Goal: Task Accomplishment & Management: Complete application form

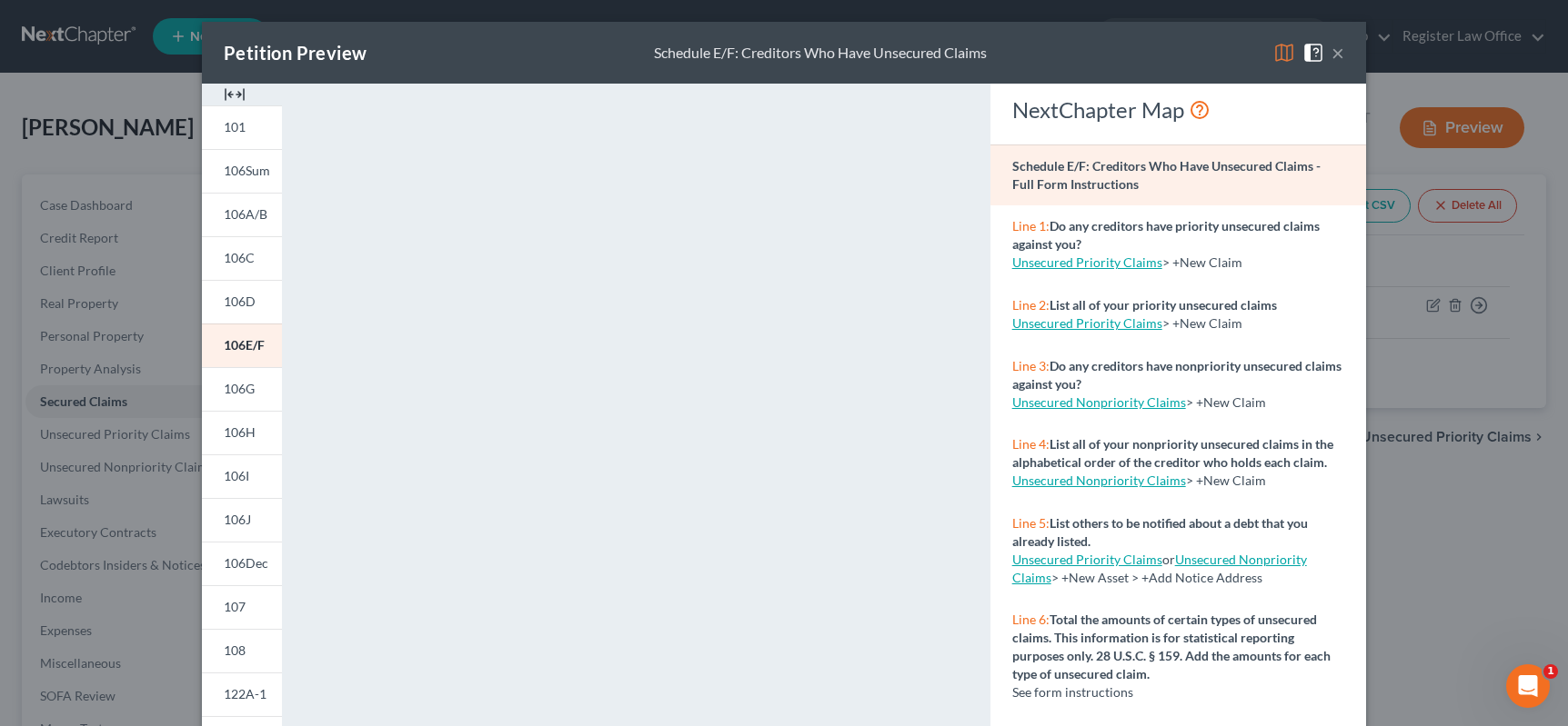
click at [1332, 52] on button "×" at bounding box center [1338, 53] width 13 height 22
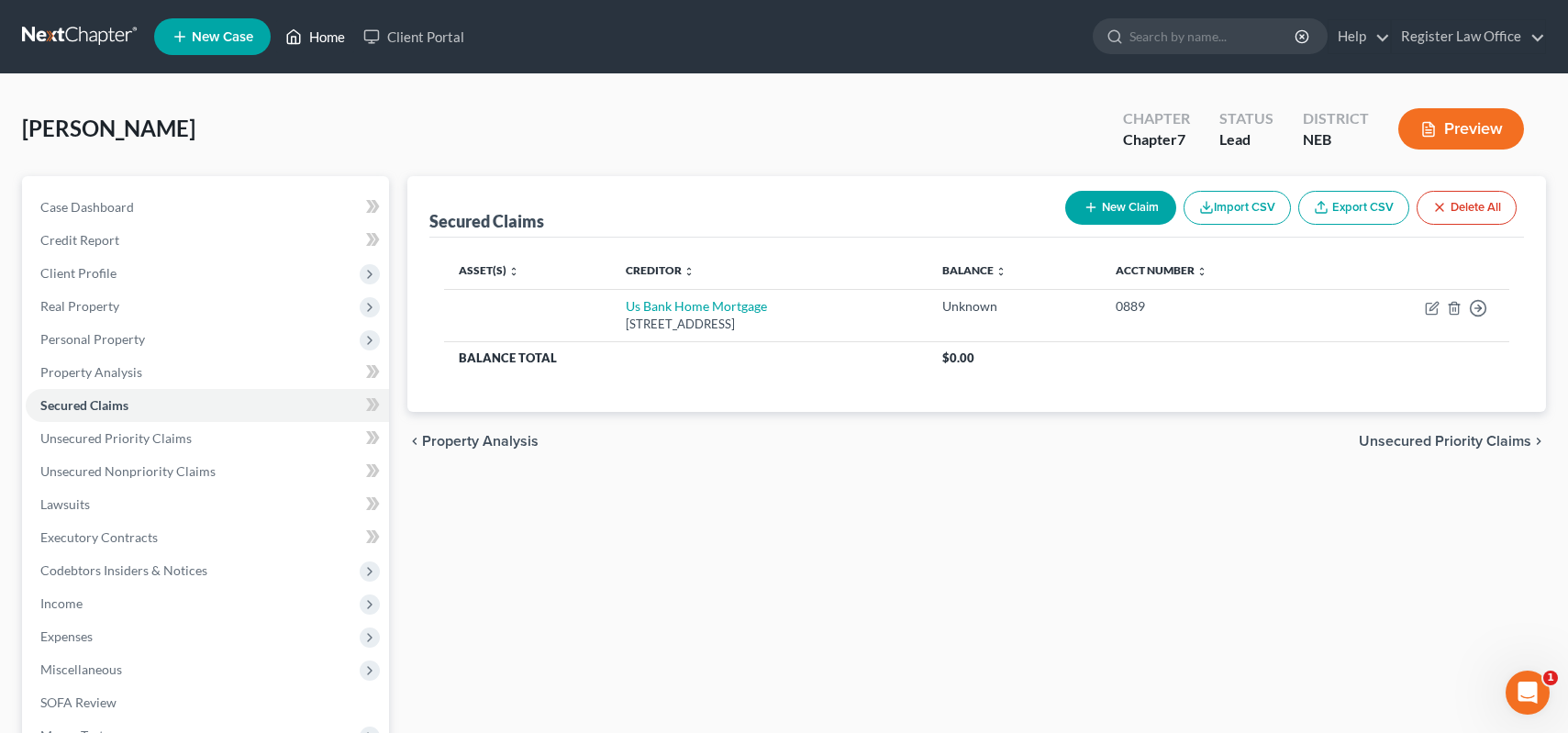
click at [321, 31] on link "Home" at bounding box center [315, 37] width 78 height 33
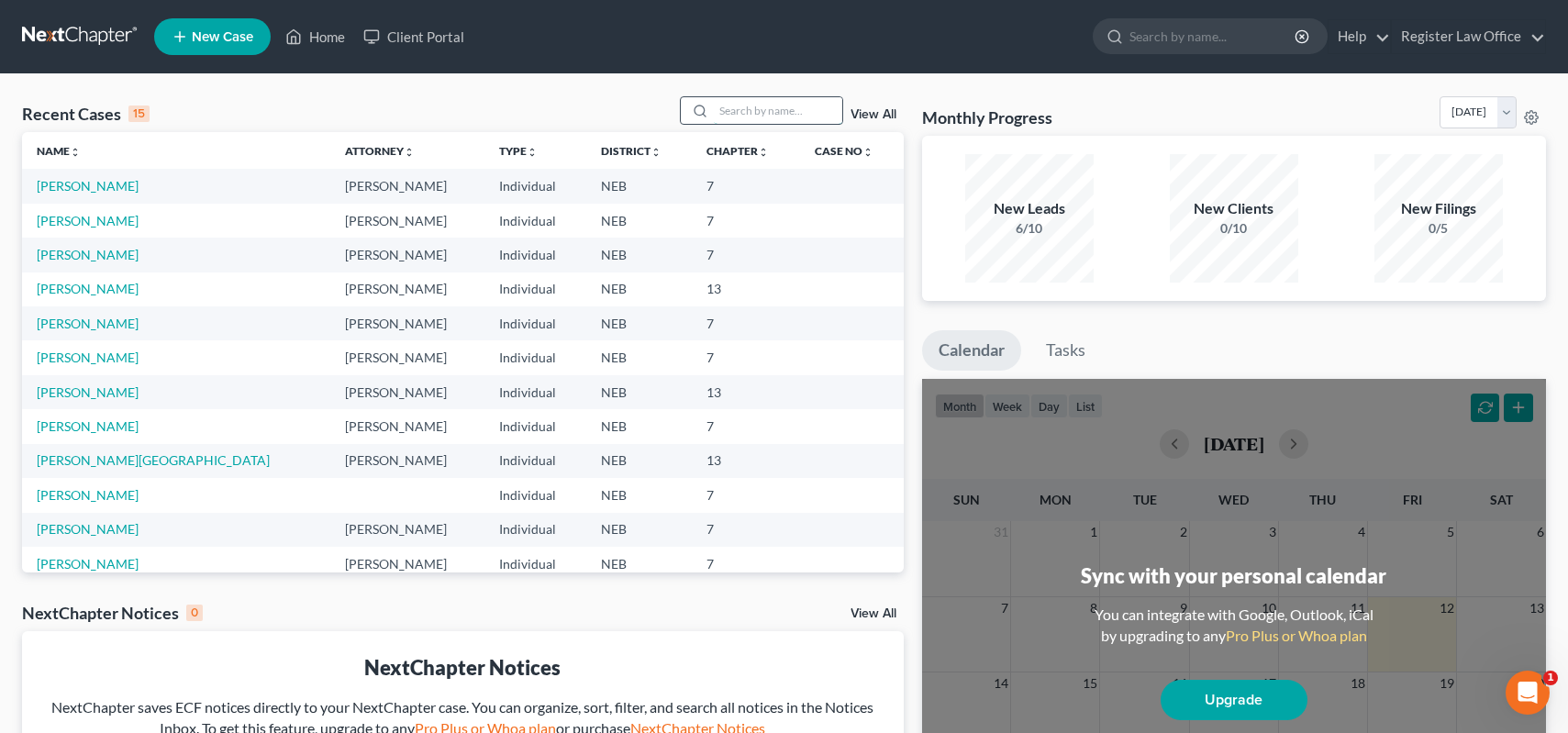
click at [729, 114] on input "search" at bounding box center [778, 110] width 128 height 27
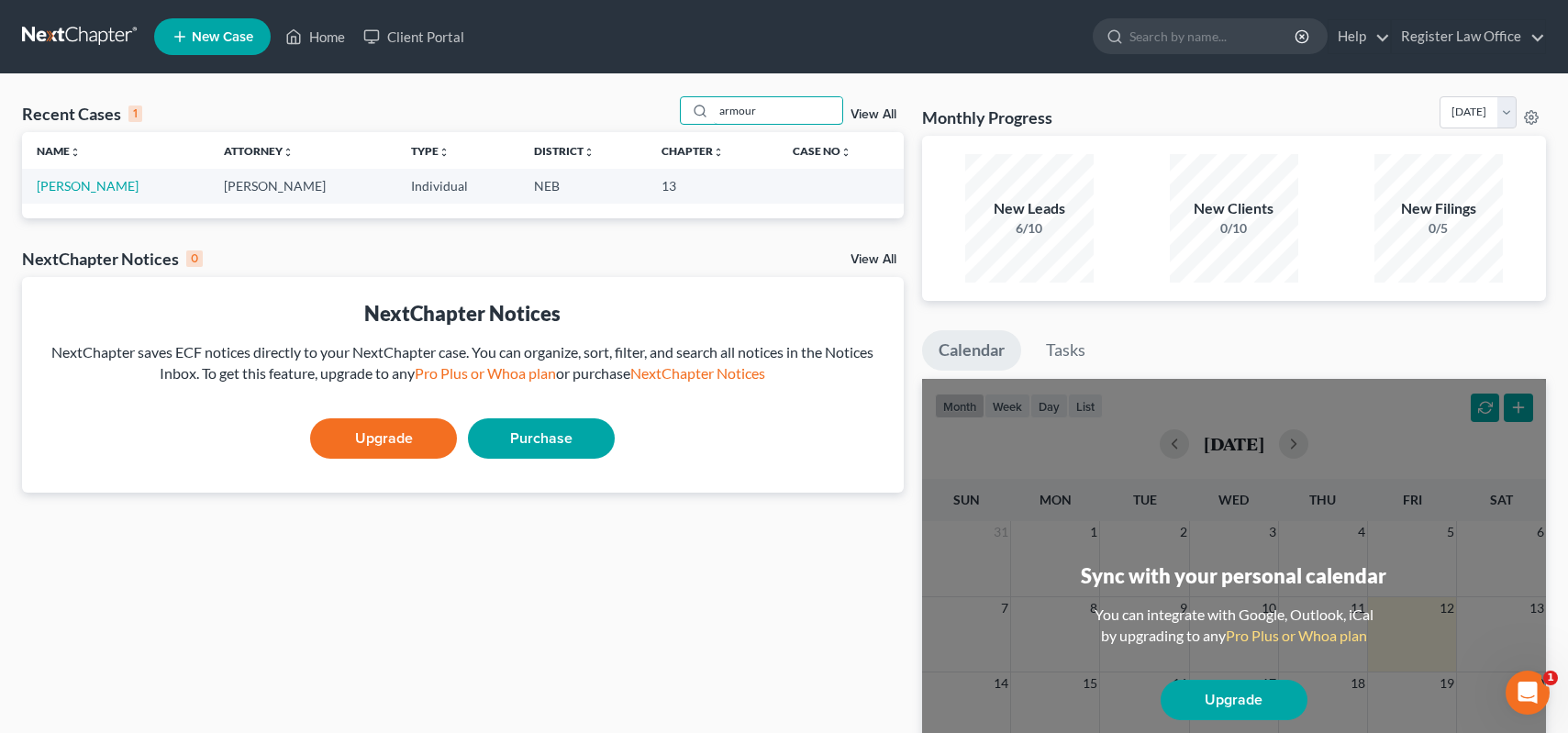
type input "armour"
click at [91, 186] on link "[PERSON_NAME]" at bounding box center [88, 186] width 102 height 16
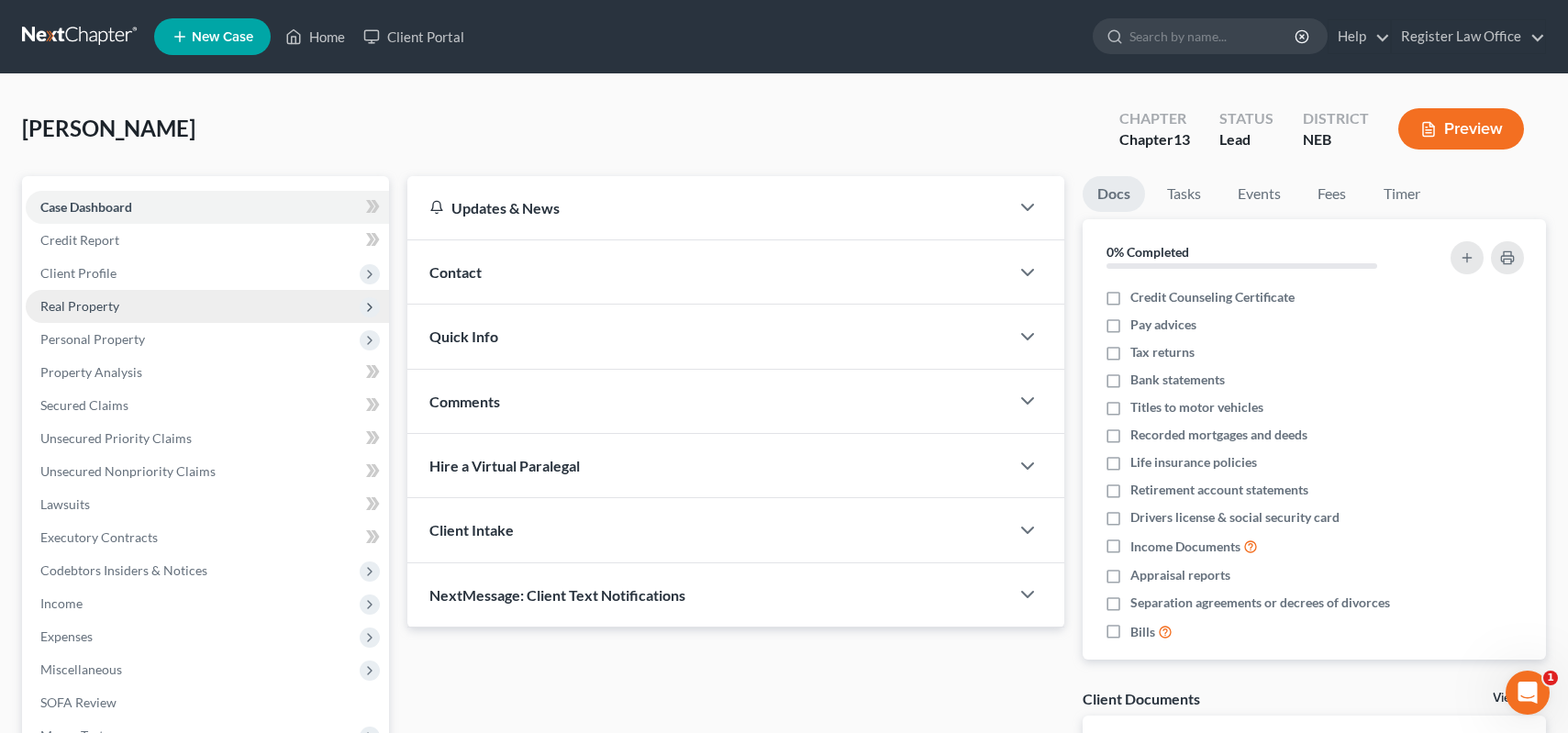
click at [108, 308] on span "Real Property" at bounding box center [79, 306] width 79 height 16
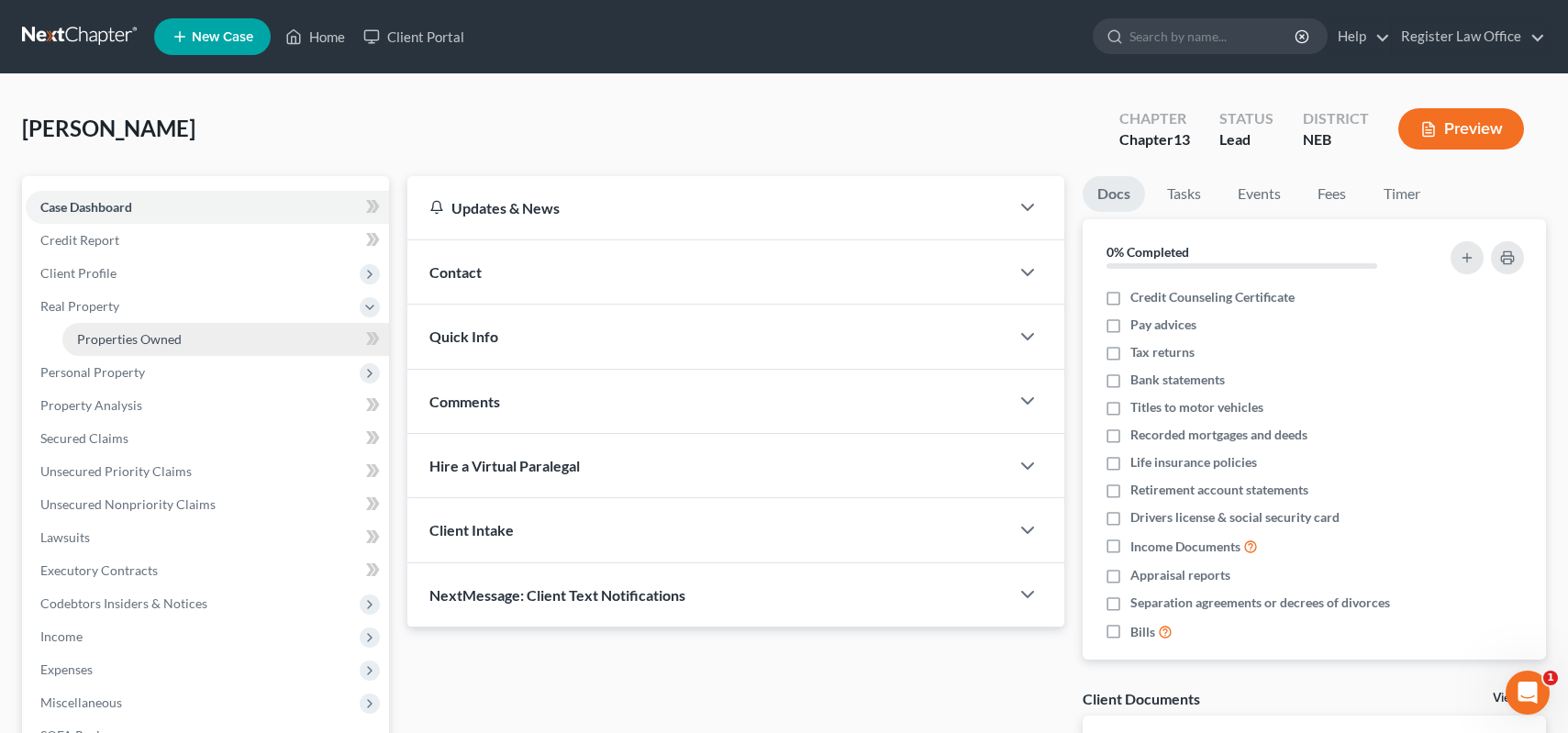
click at [192, 336] on link "Properties Owned" at bounding box center [225, 340] width 326 height 33
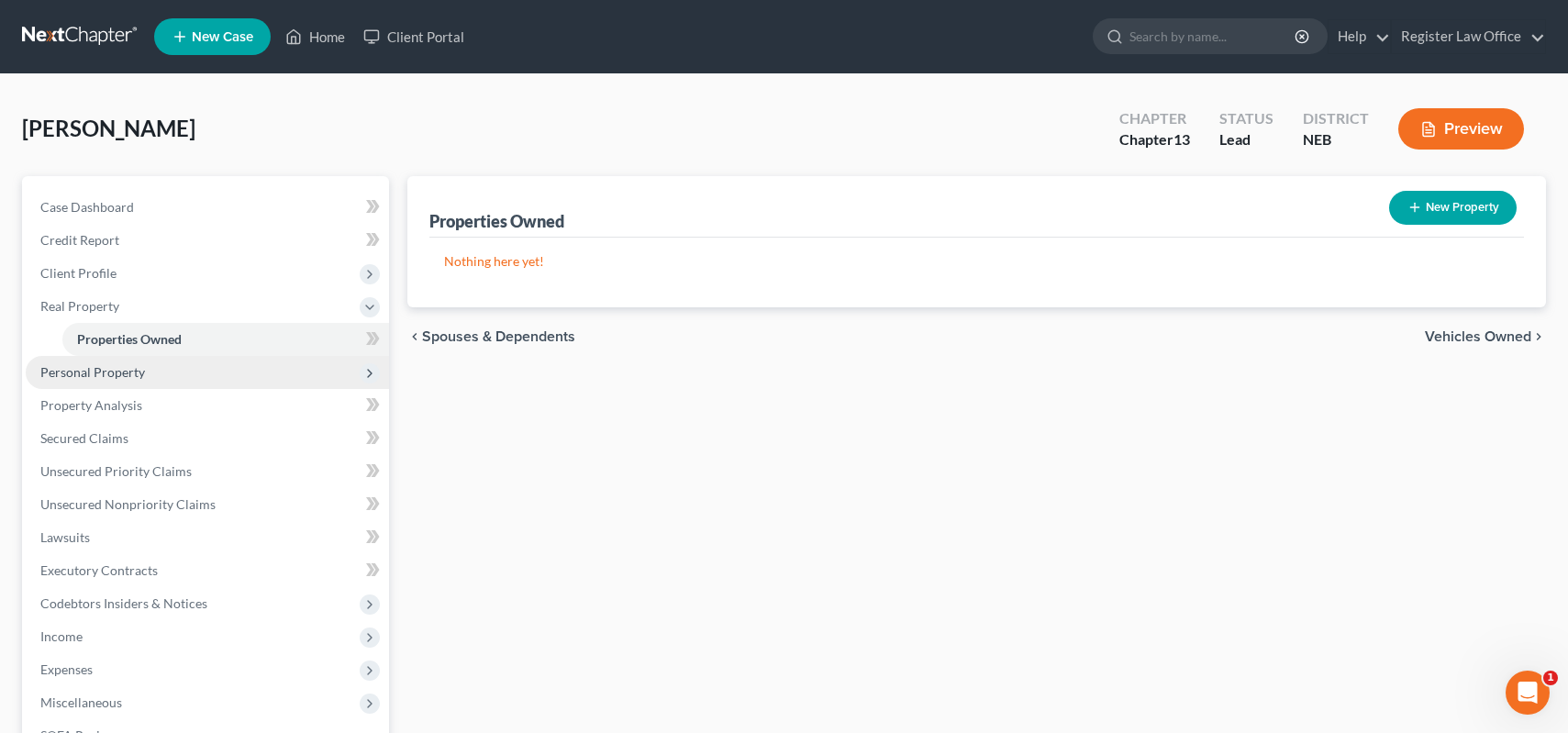
click at [137, 375] on span "Personal Property" at bounding box center [92, 372] width 104 height 16
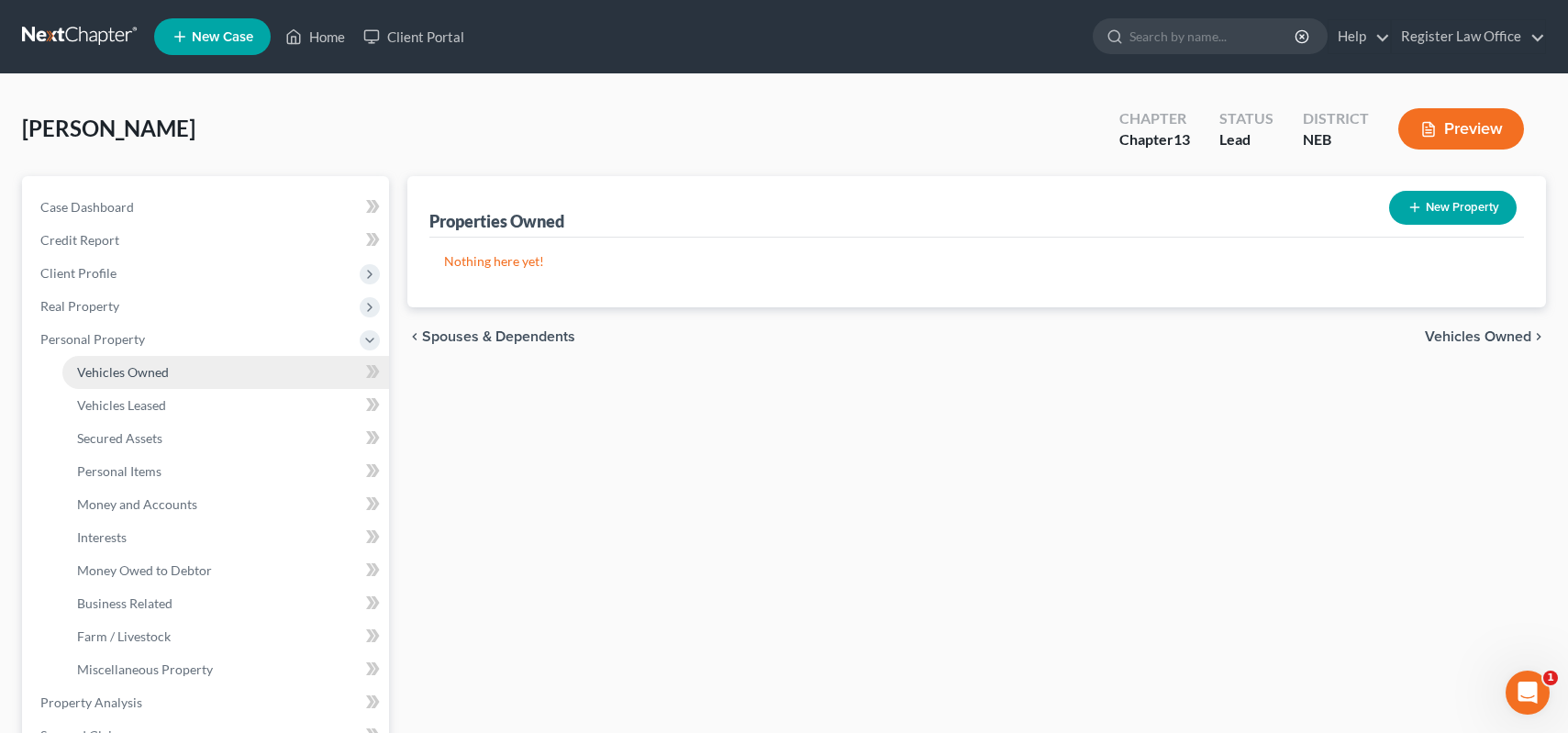
click at [172, 361] on link "Vehicles Owned" at bounding box center [225, 373] width 326 height 33
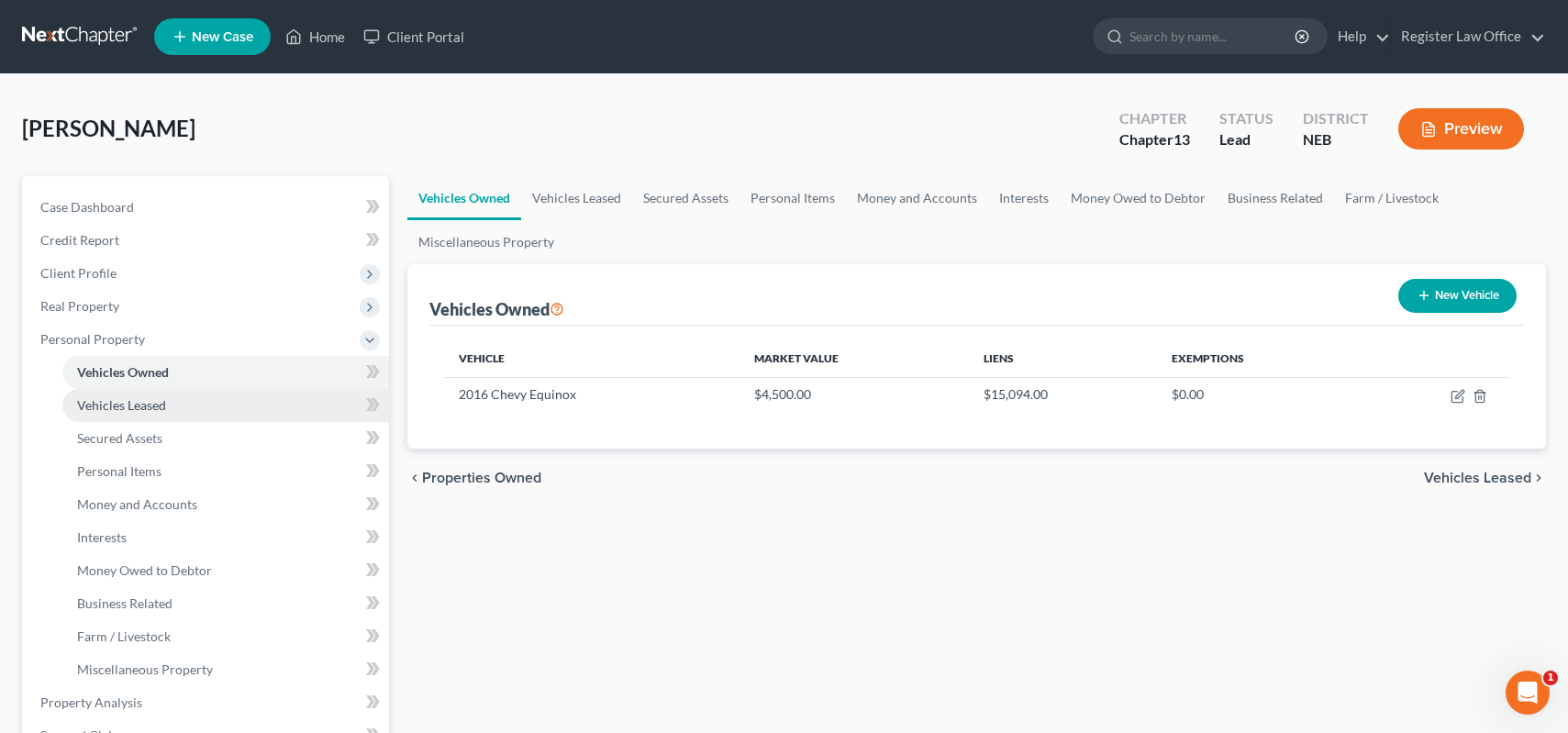
click at [156, 407] on span "Vehicles Leased" at bounding box center [121, 405] width 89 height 16
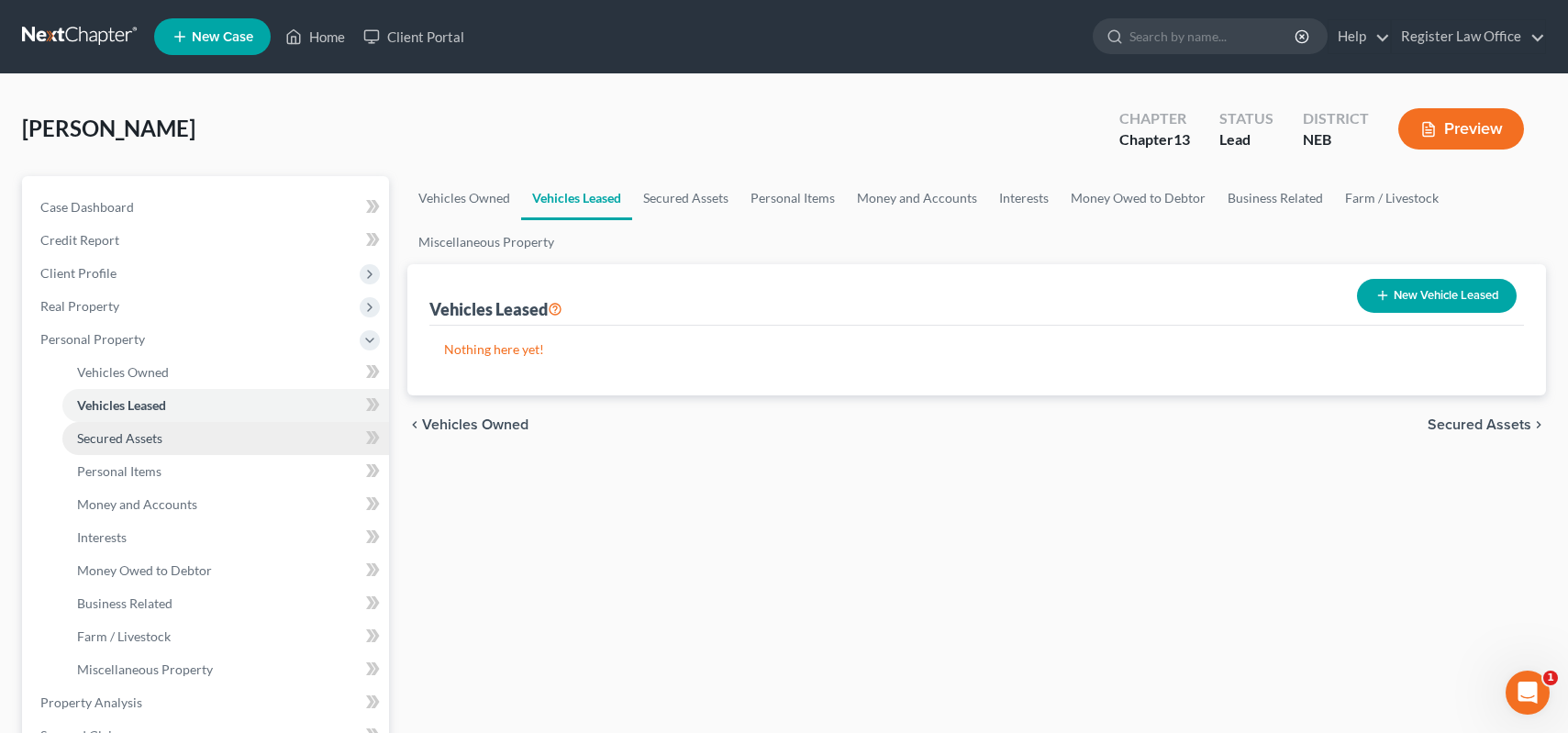
click at [143, 436] on span "Secured Assets" at bounding box center [119, 438] width 85 height 16
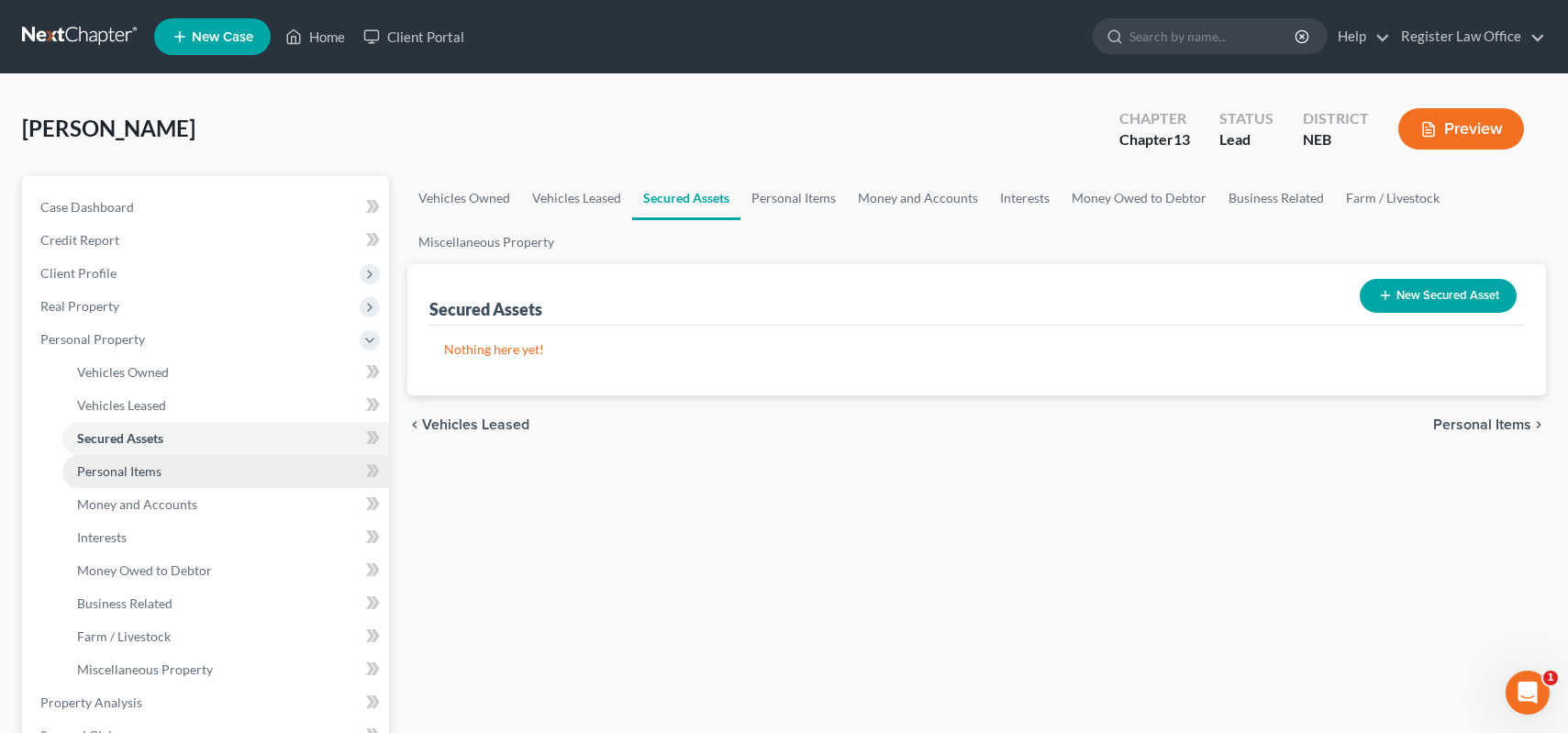
click at [143, 472] on span "Personal Items" at bounding box center [118, 470] width 84 height 16
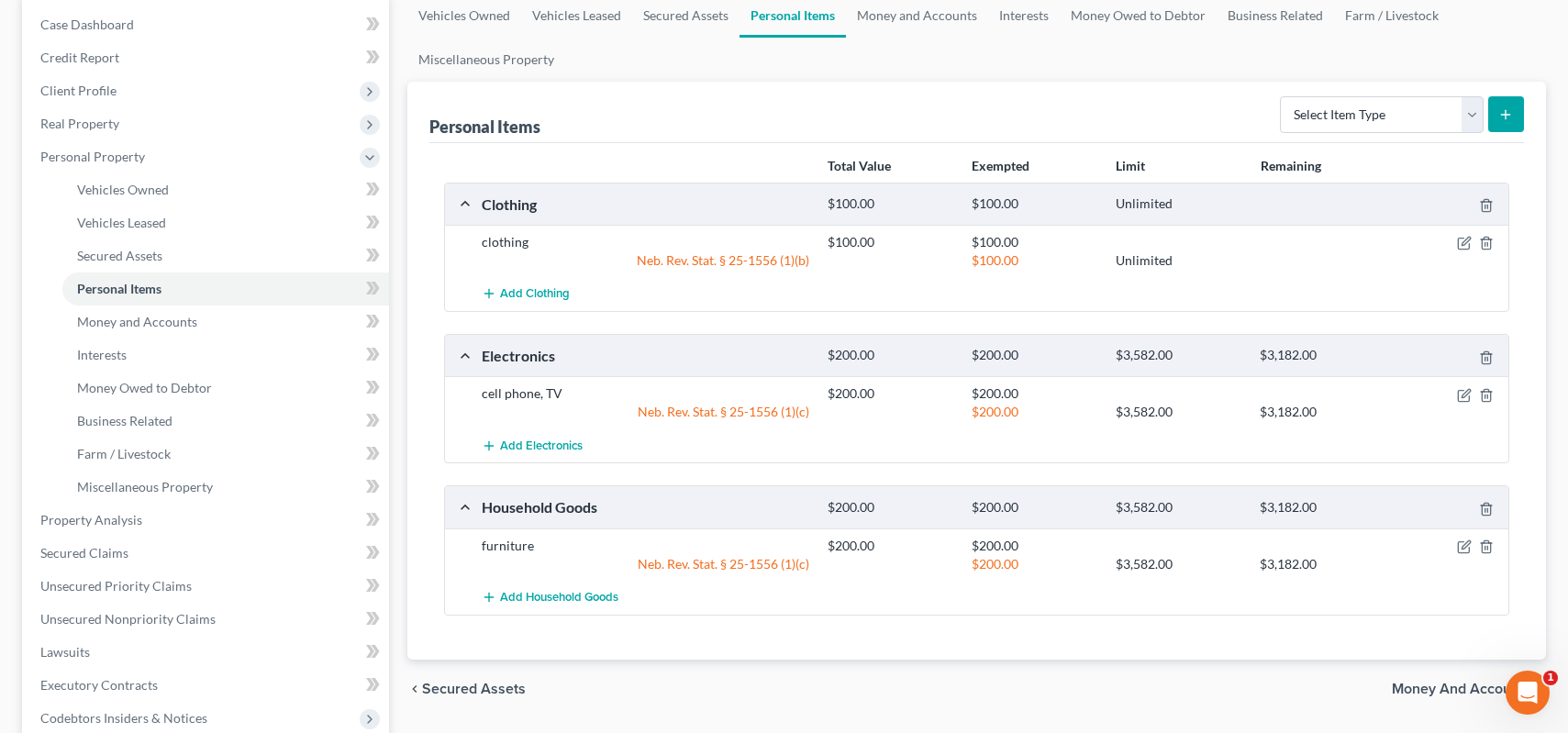
scroll to position [184, 0]
click at [201, 320] on link "Money and Accounts" at bounding box center [225, 322] width 326 height 33
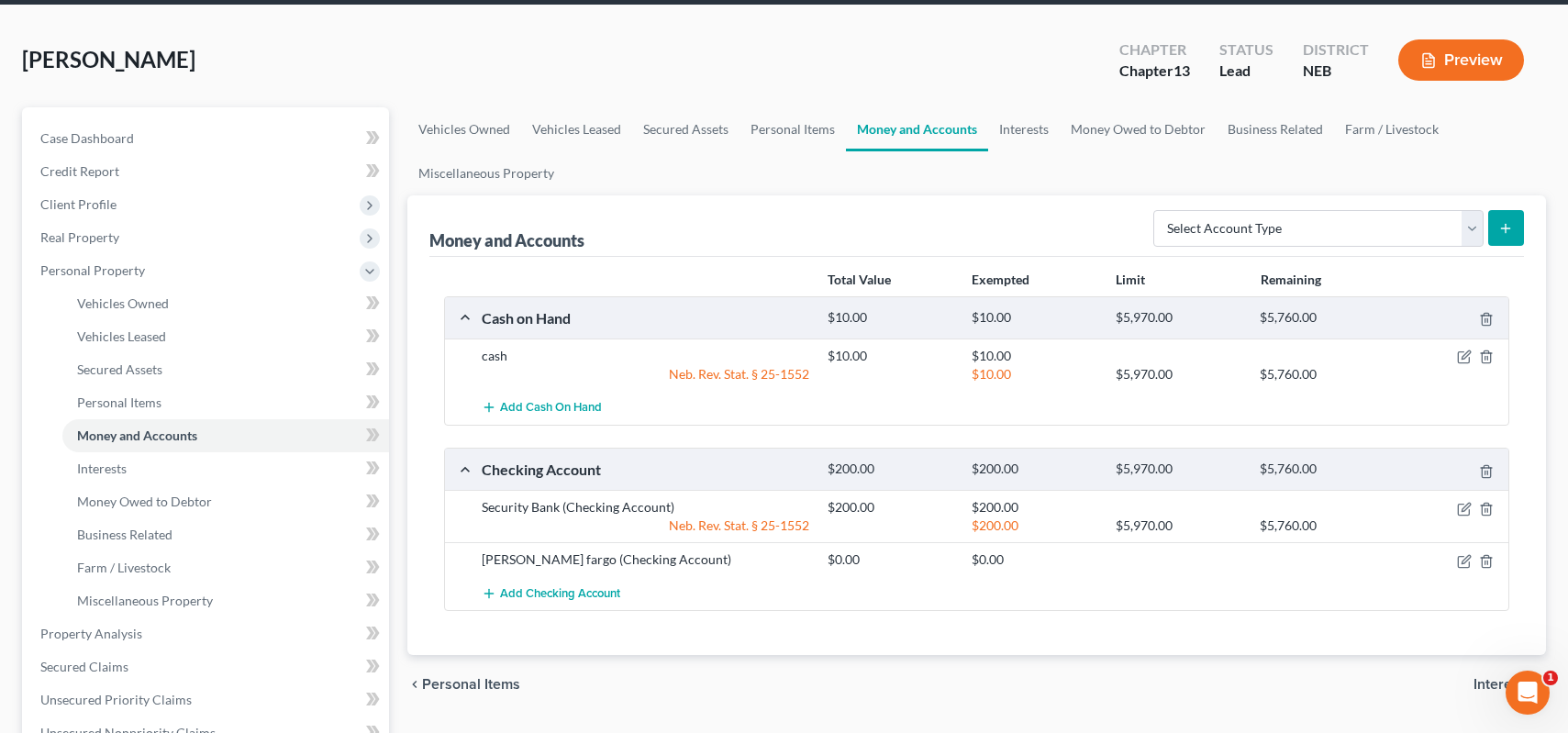
scroll to position [275, 0]
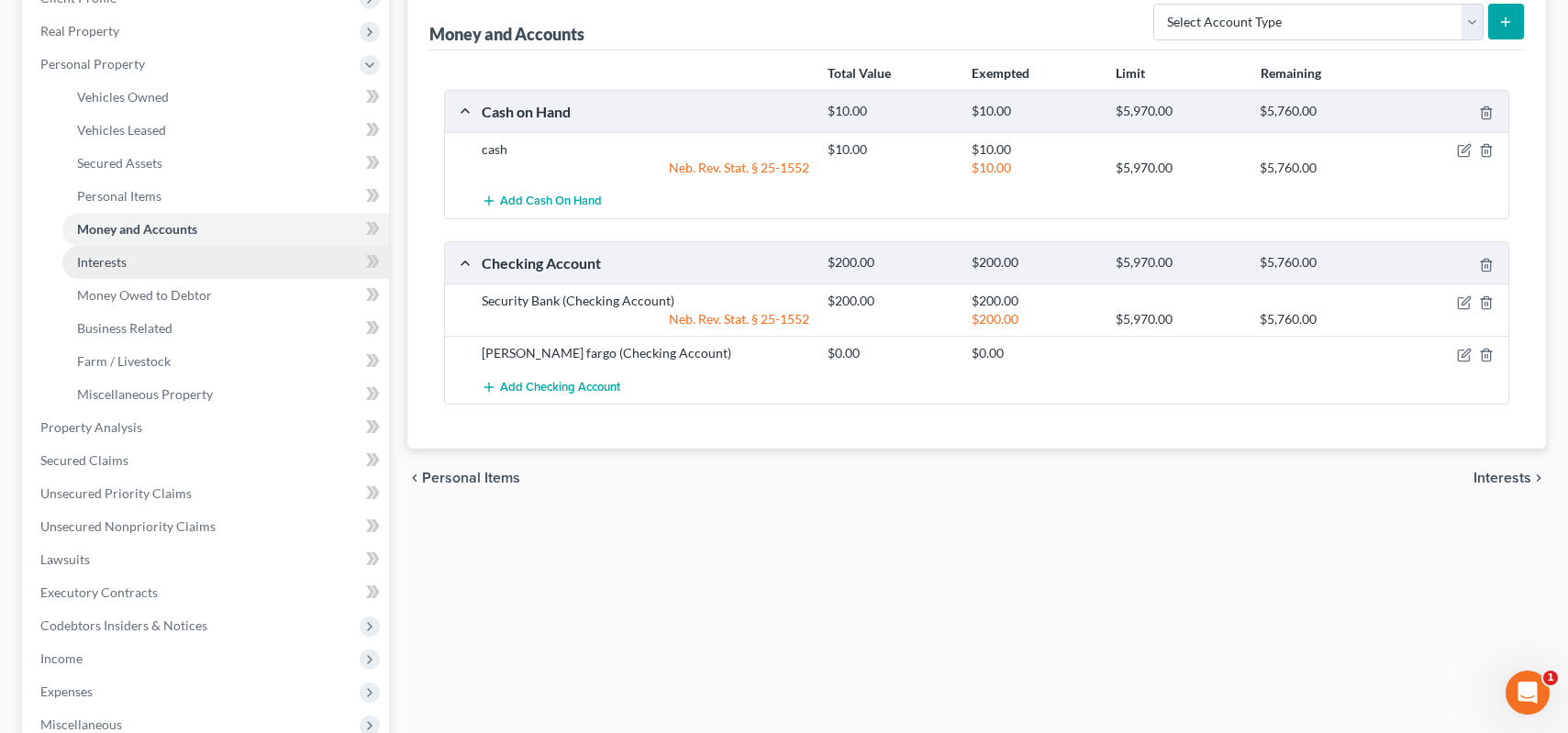
click at [152, 262] on link "Interests" at bounding box center [225, 263] width 326 height 33
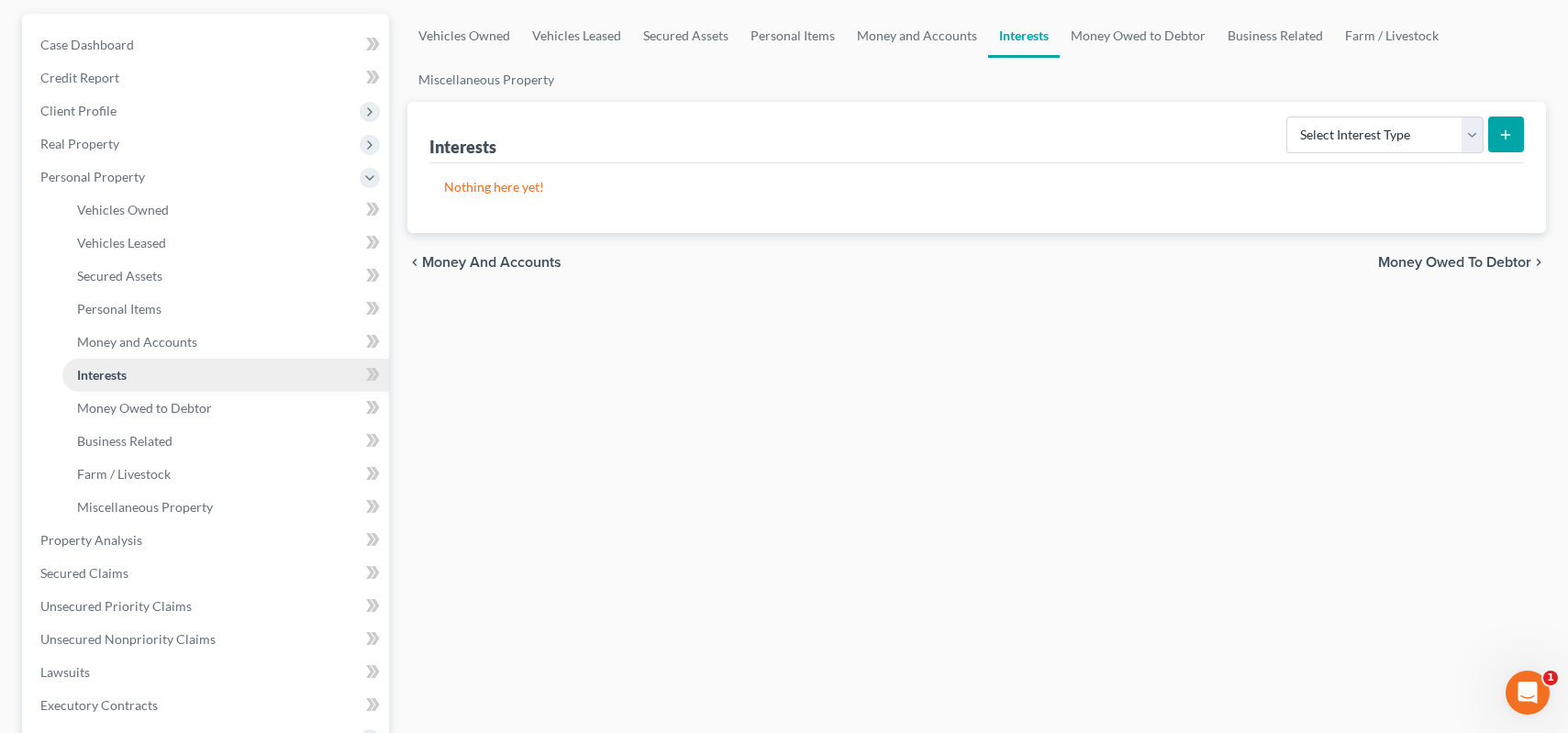
scroll to position [184, 0]
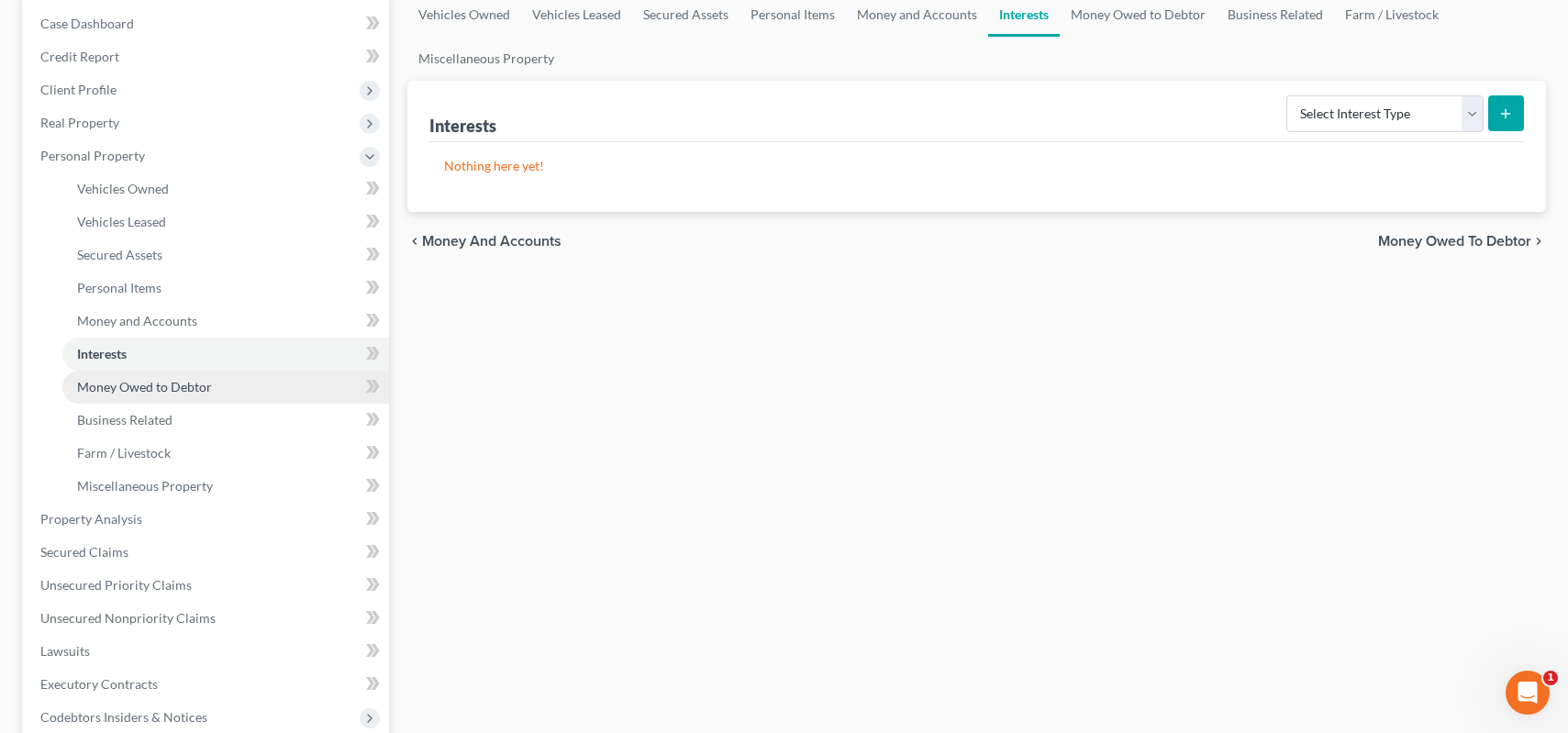
click at [147, 388] on span "Money Owed to Debtor" at bounding box center [144, 386] width 135 height 16
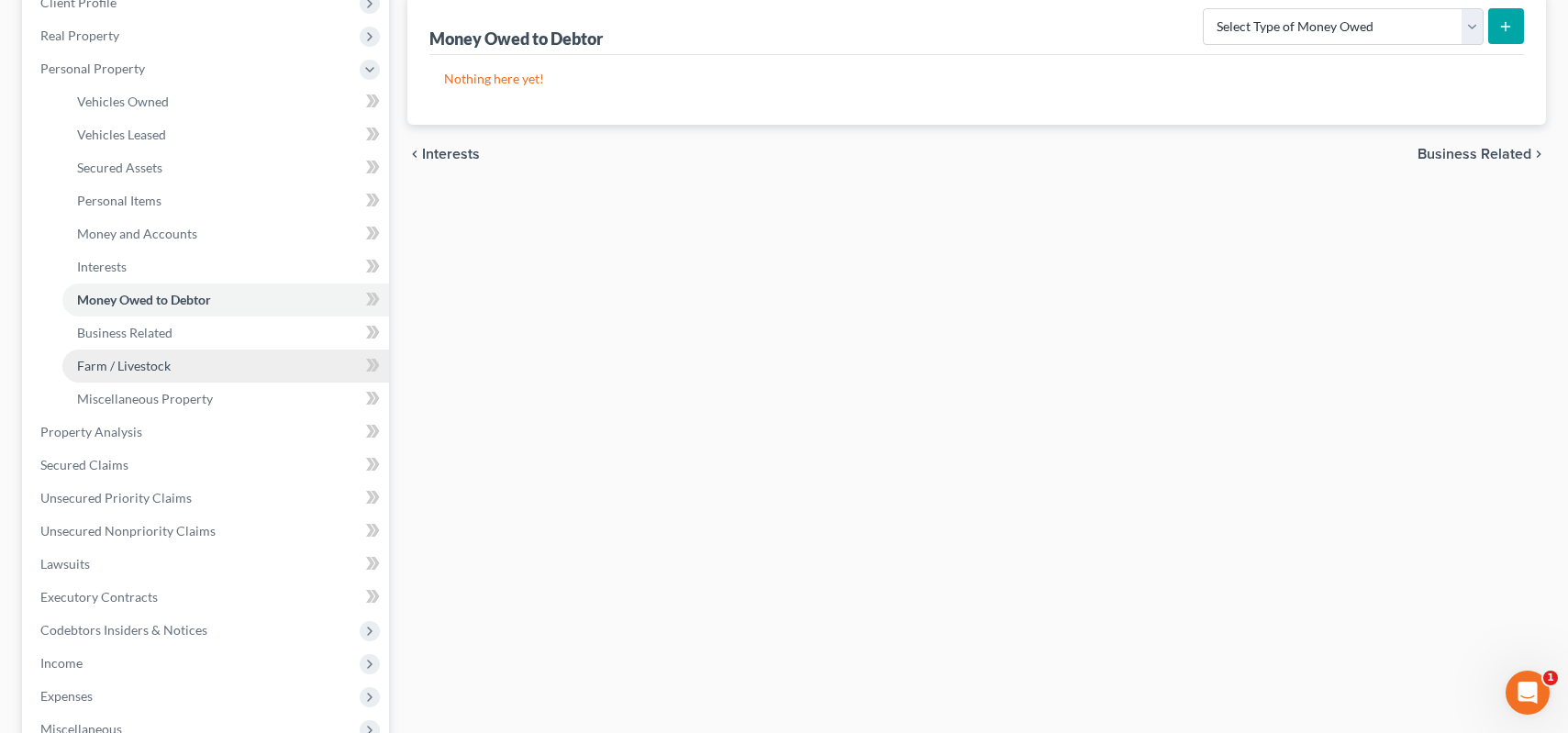
scroll to position [275, 0]
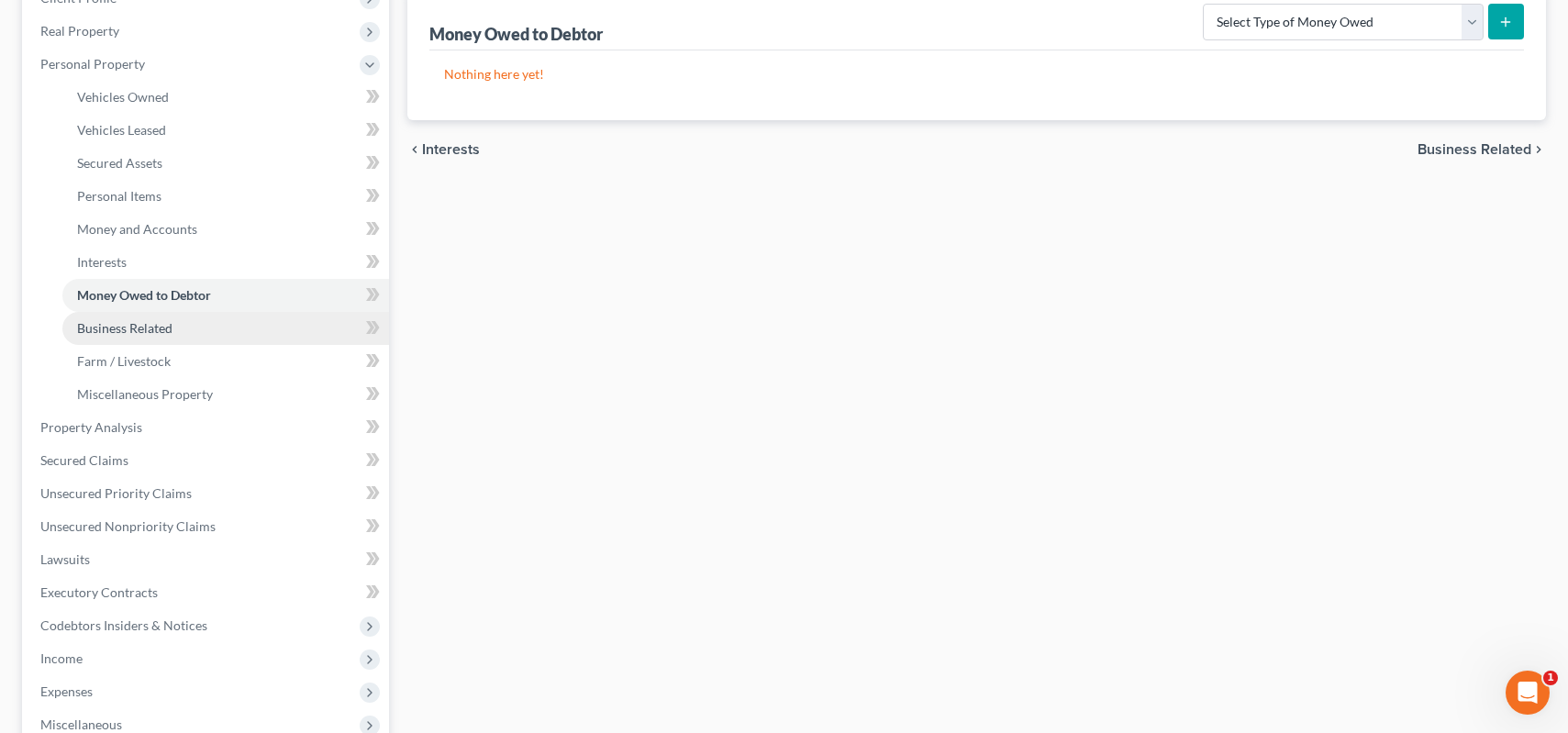
click at [149, 335] on span "Business Related" at bounding box center [124, 328] width 95 height 16
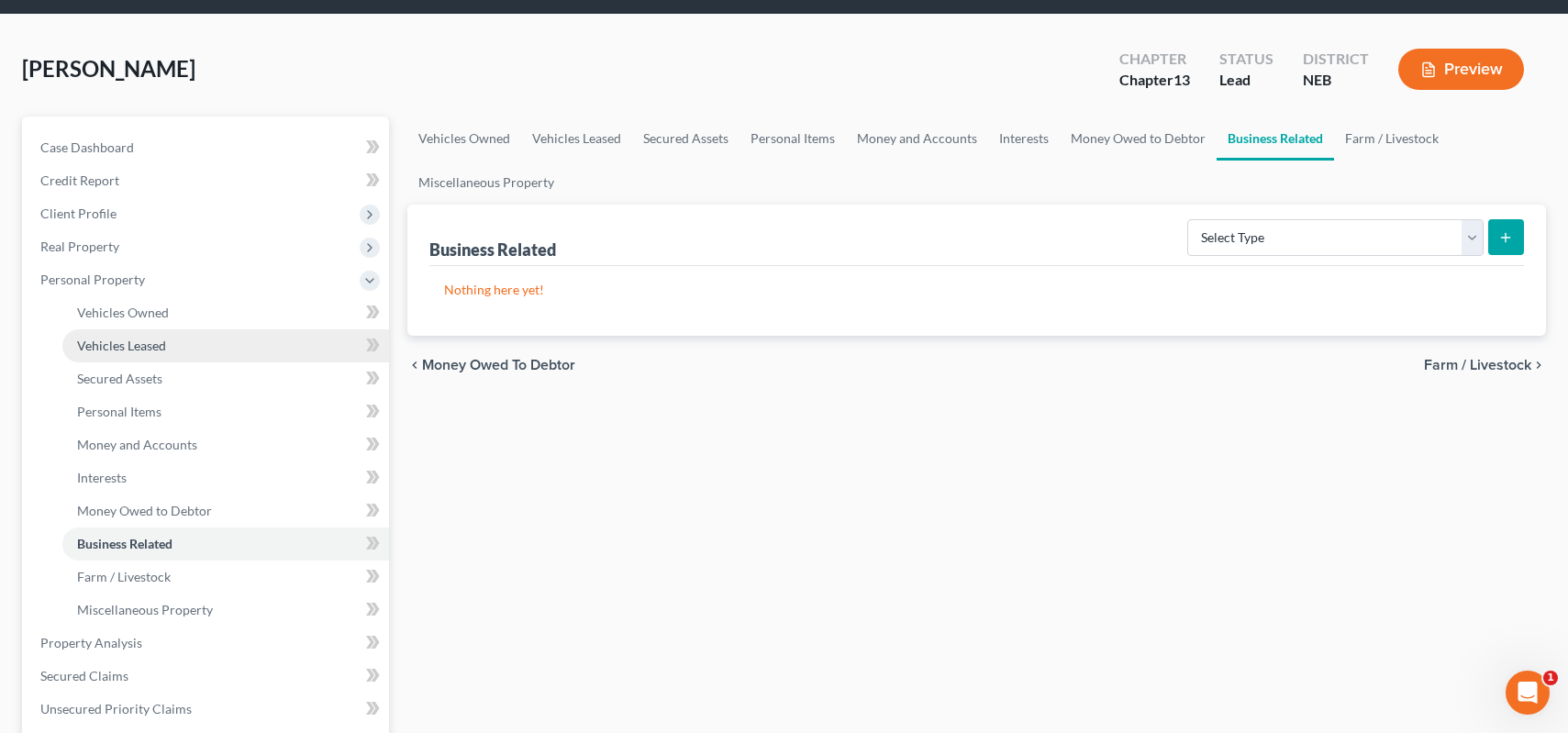
scroll to position [275, 0]
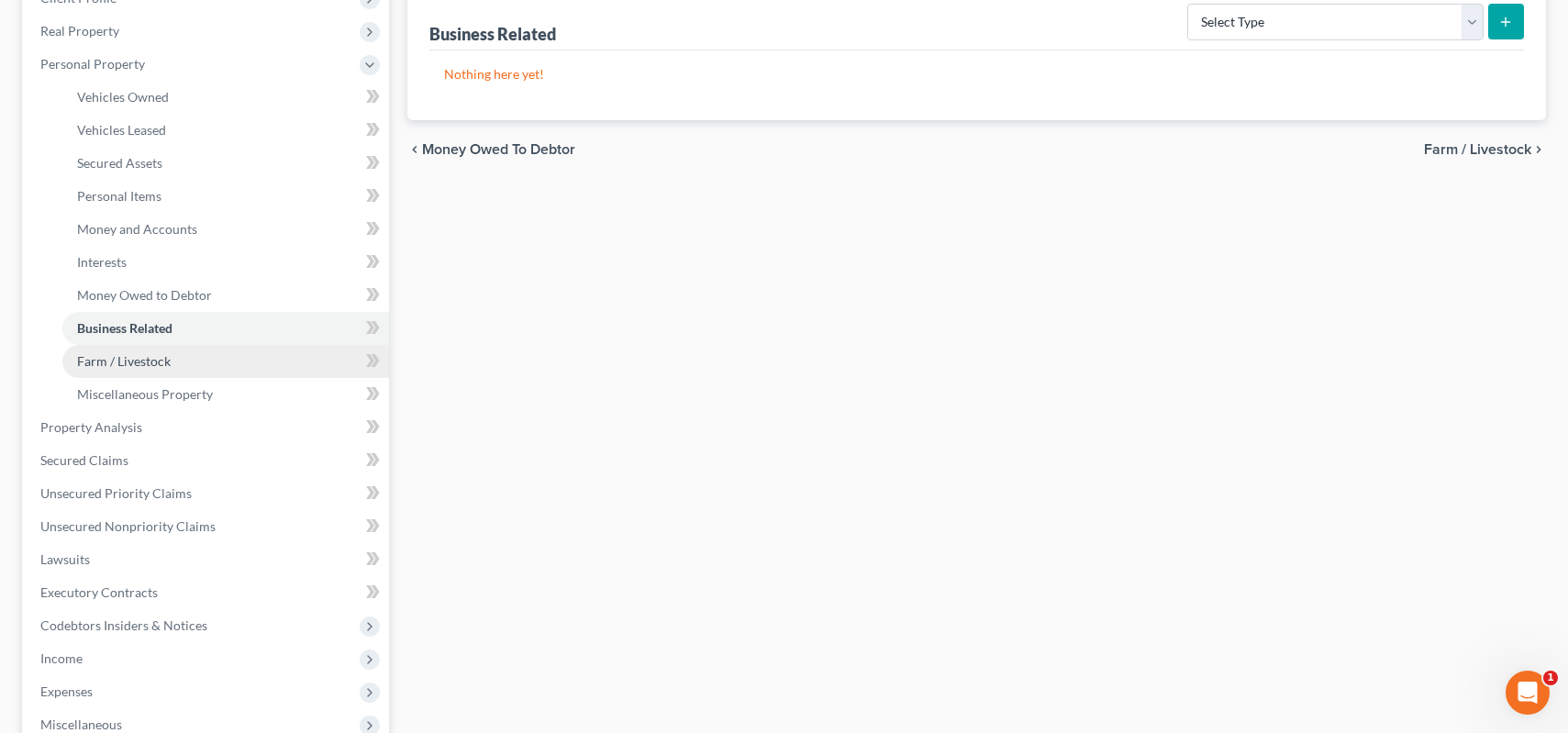
click at [164, 372] on link "Farm / Livestock" at bounding box center [225, 361] width 326 height 33
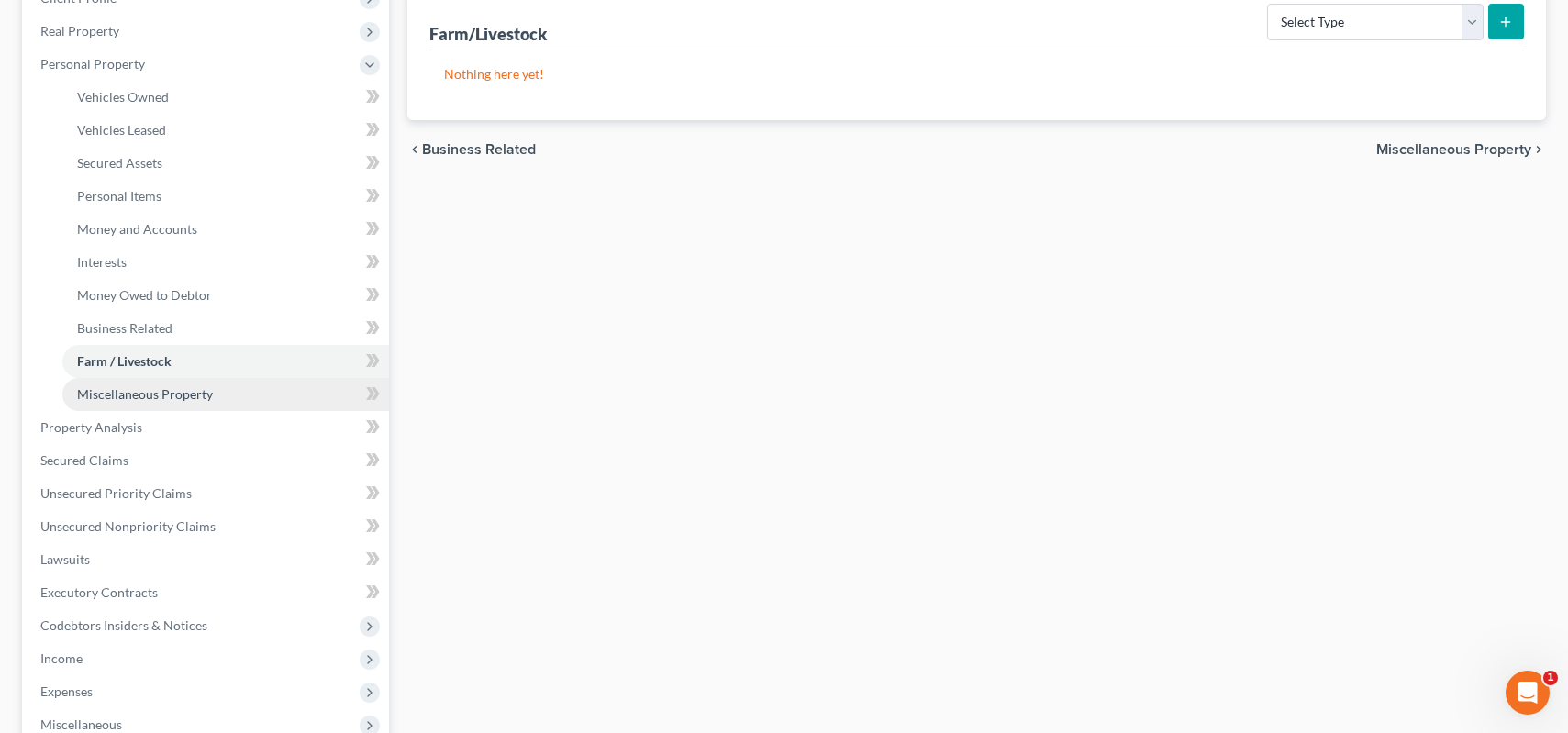
click at [165, 391] on span "Miscellaneous Property" at bounding box center [144, 394] width 136 height 16
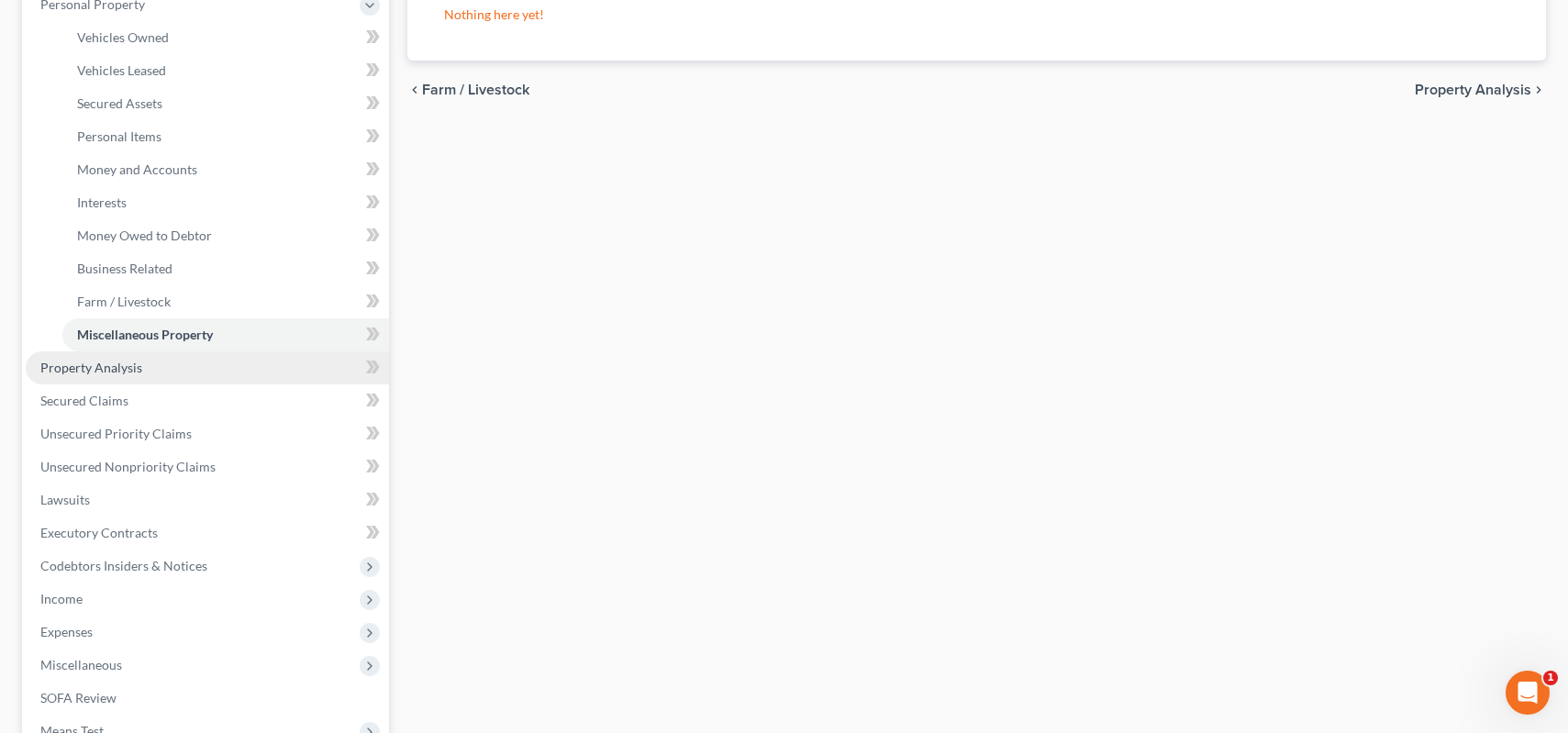
scroll to position [367, 0]
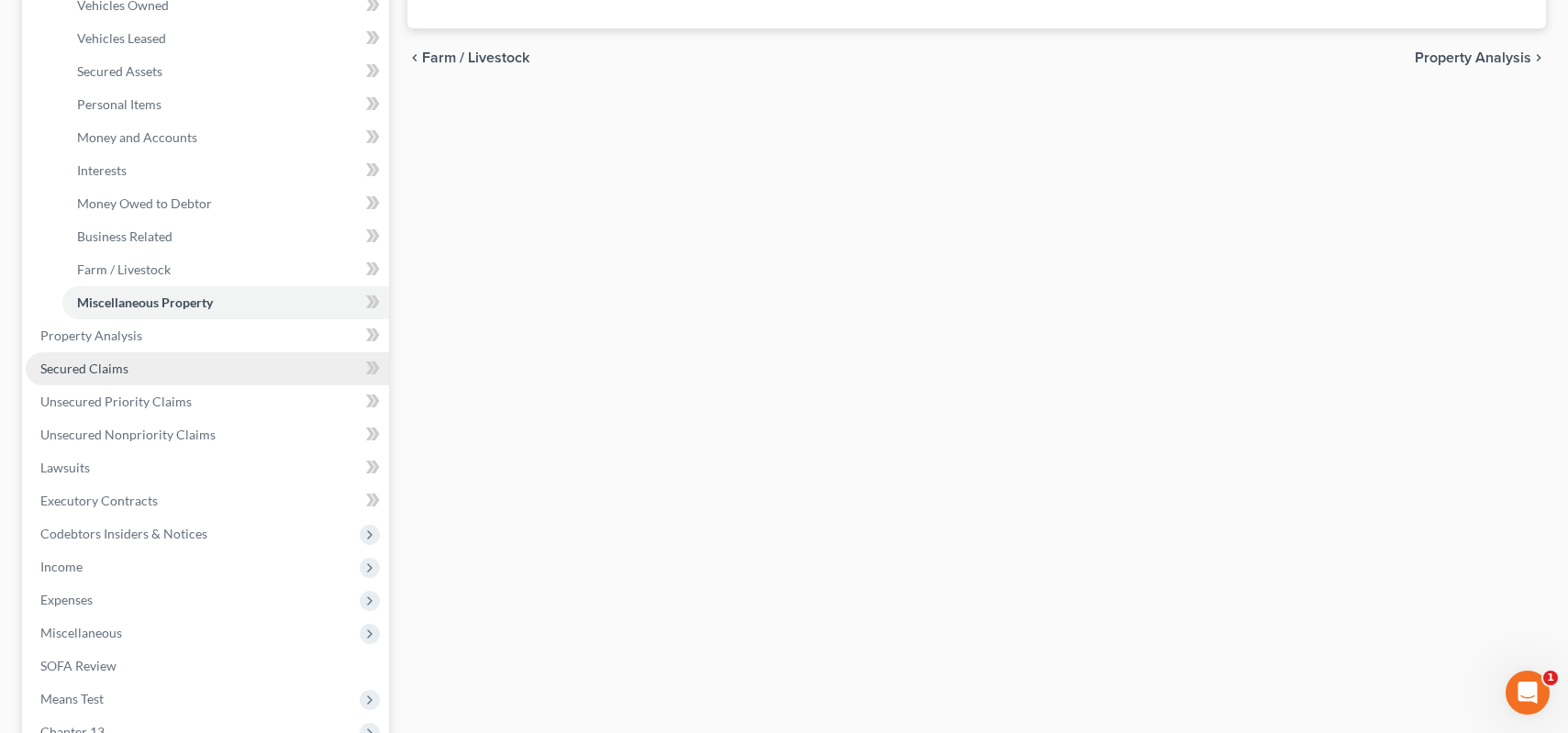
click at [114, 376] on link "Secured Claims" at bounding box center [207, 369] width 363 height 33
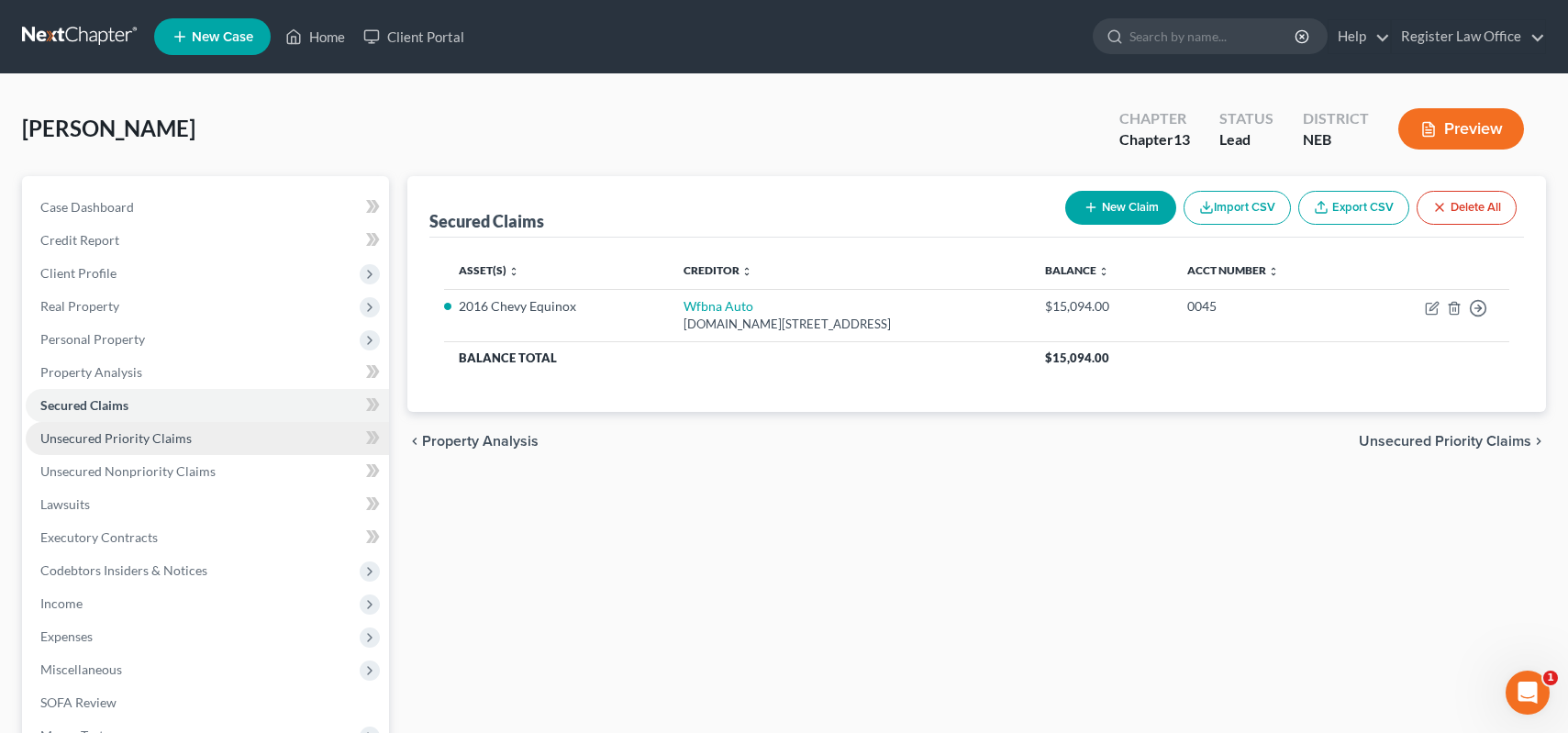
click at [115, 439] on span "Unsecured Priority Claims" at bounding box center [116, 438] width 152 height 16
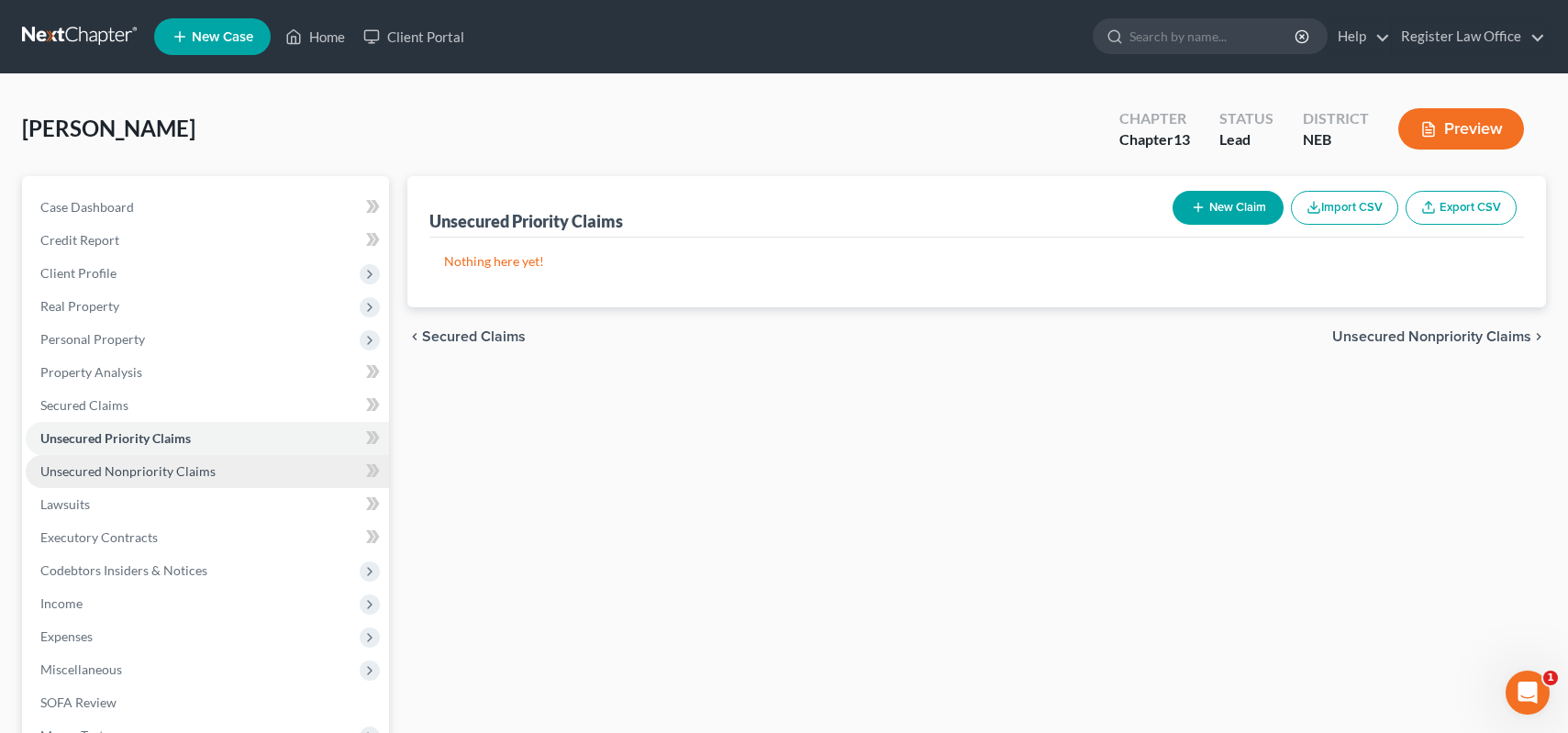
click at [114, 470] on span "Unsecured Nonpriority Claims" at bounding box center [128, 470] width 176 height 16
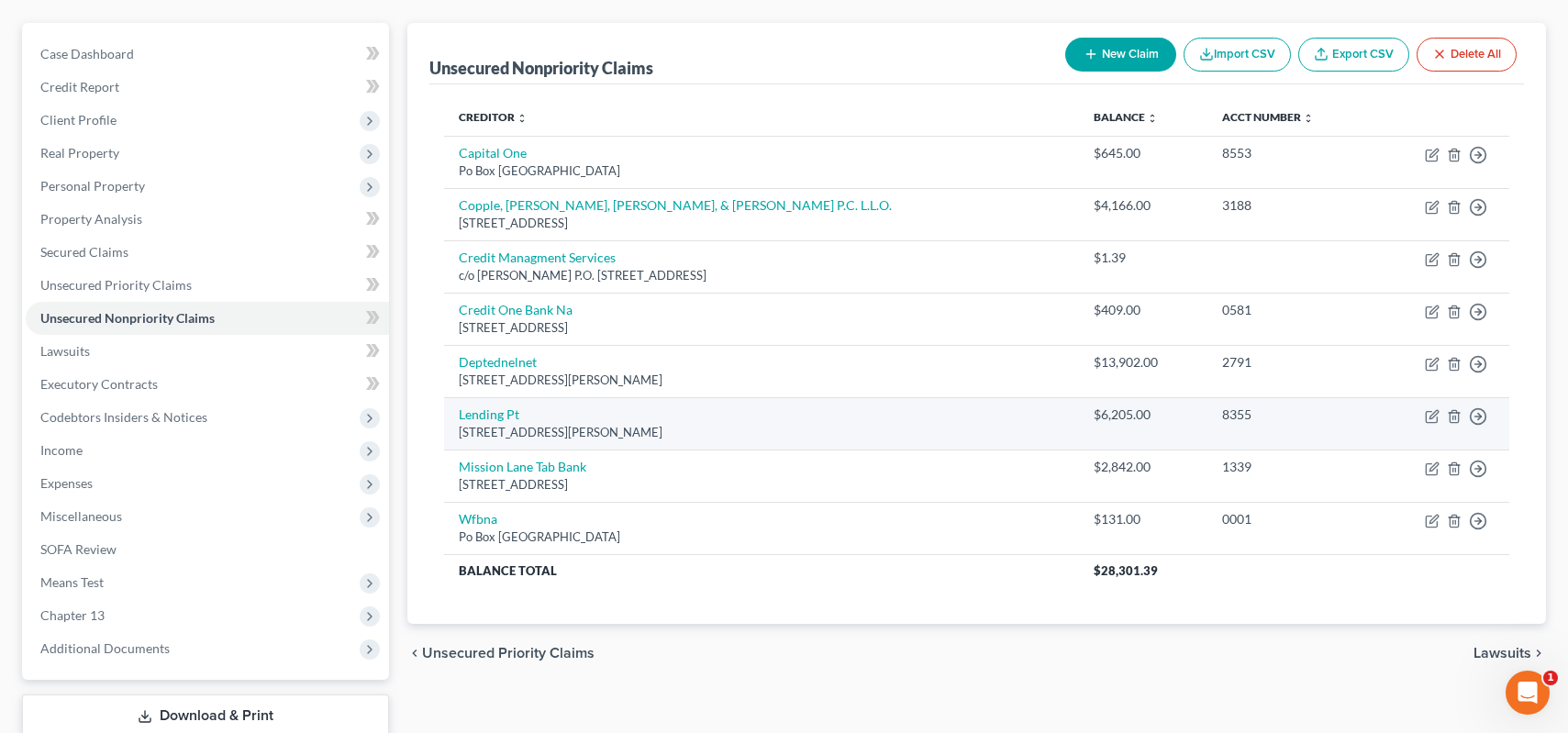
scroll to position [184, 0]
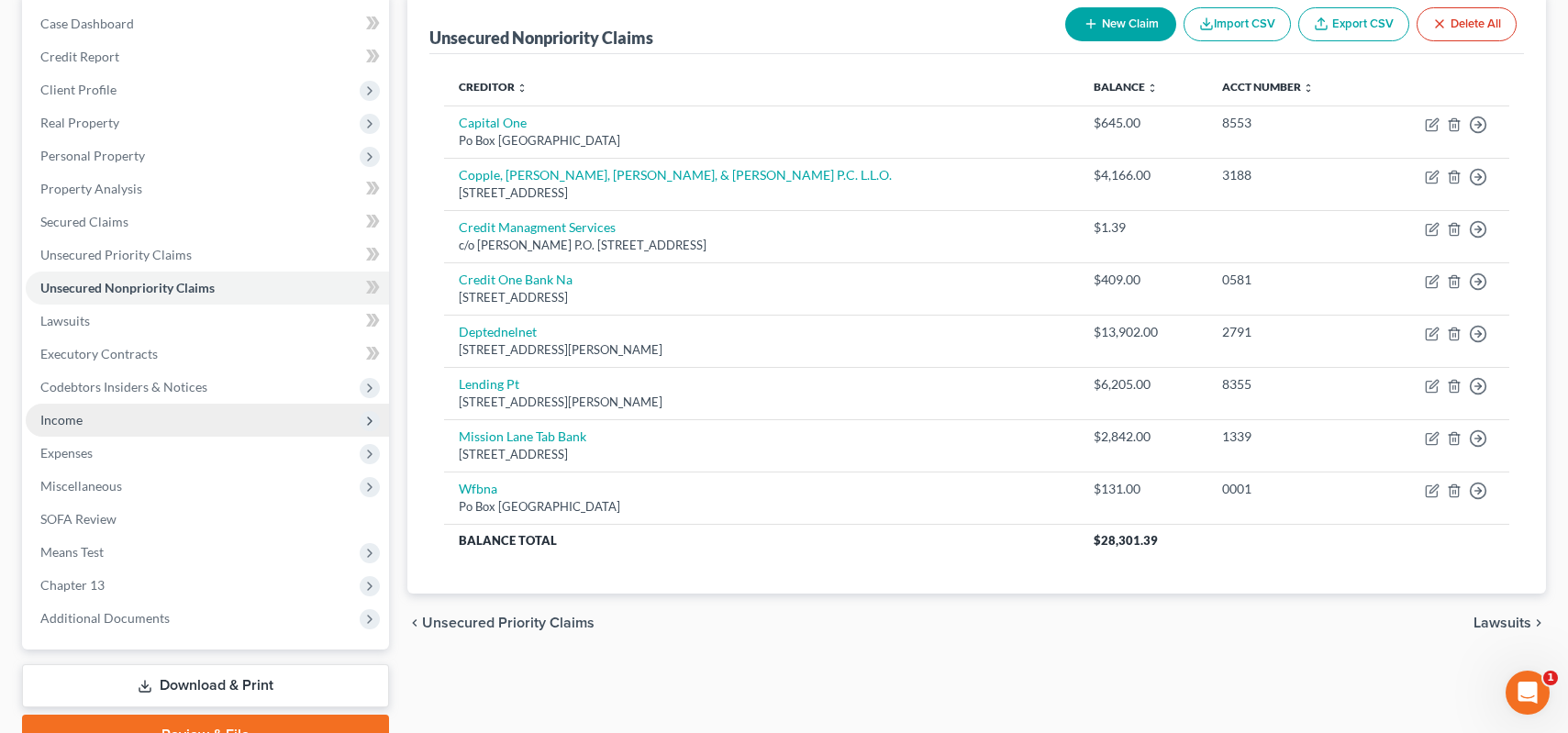
click at [101, 421] on span "Income" at bounding box center [207, 421] width 363 height 33
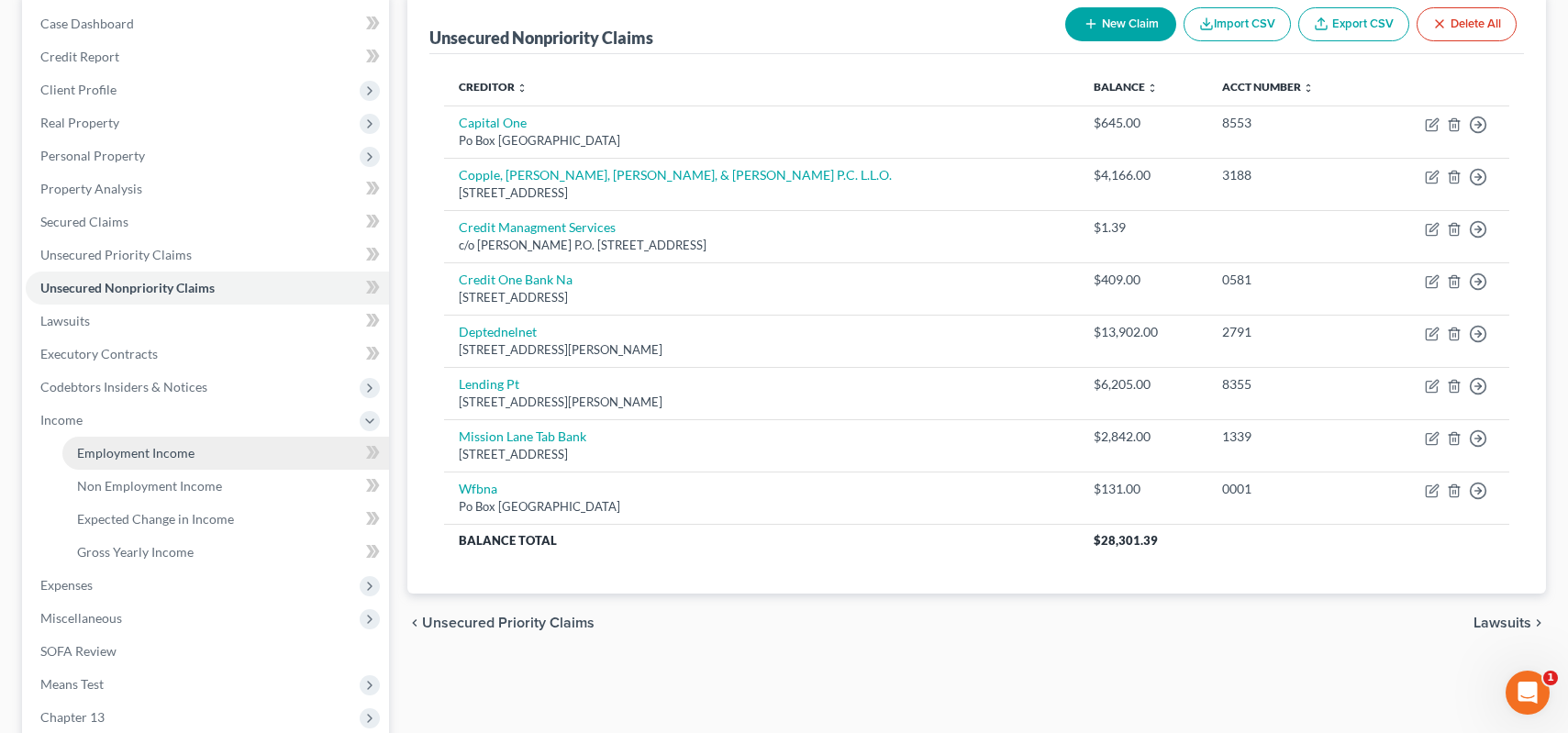
click at [138, 450] on span "Employment Income" at bounding box center [135, 453] width 117 height 16
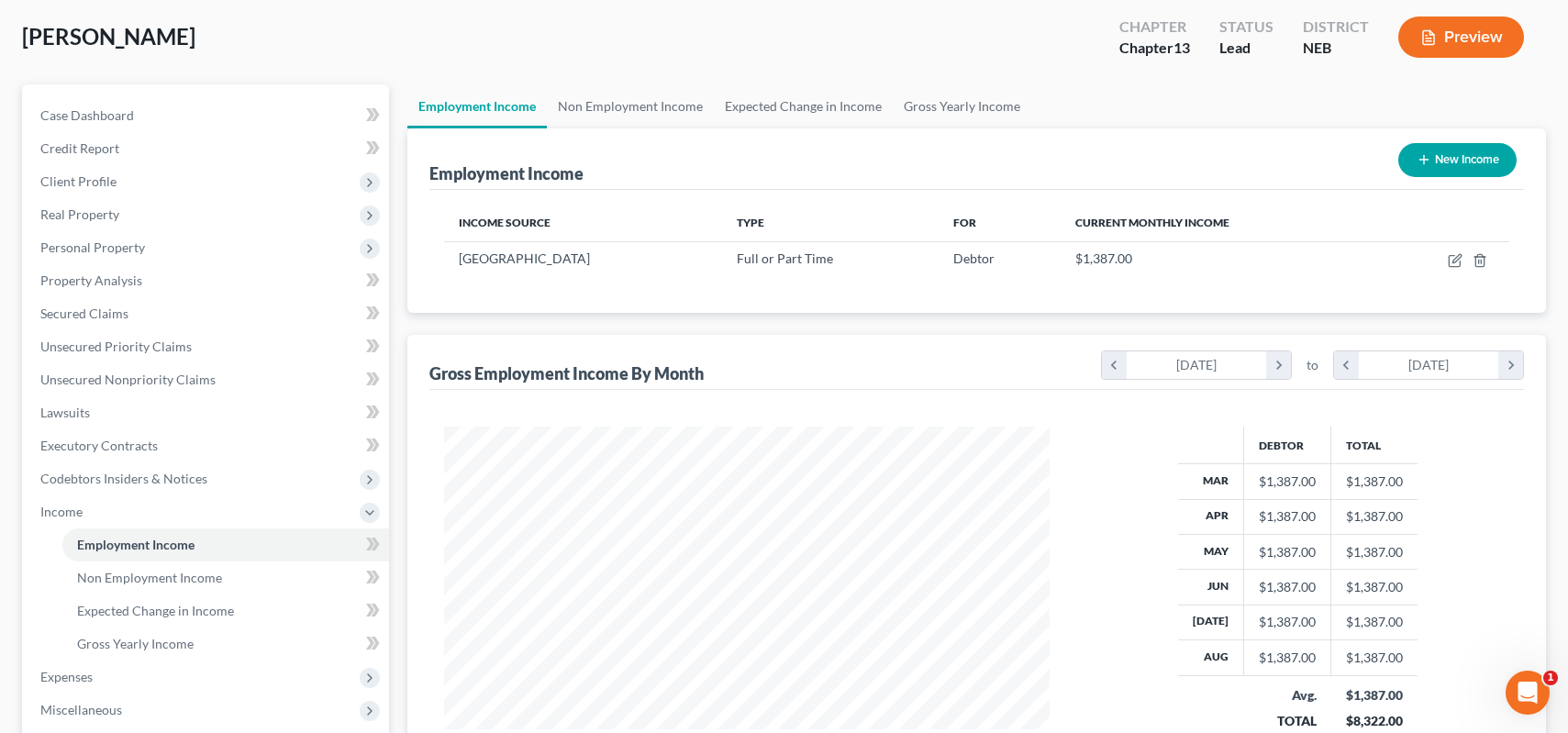
scroll to position [184, 0]
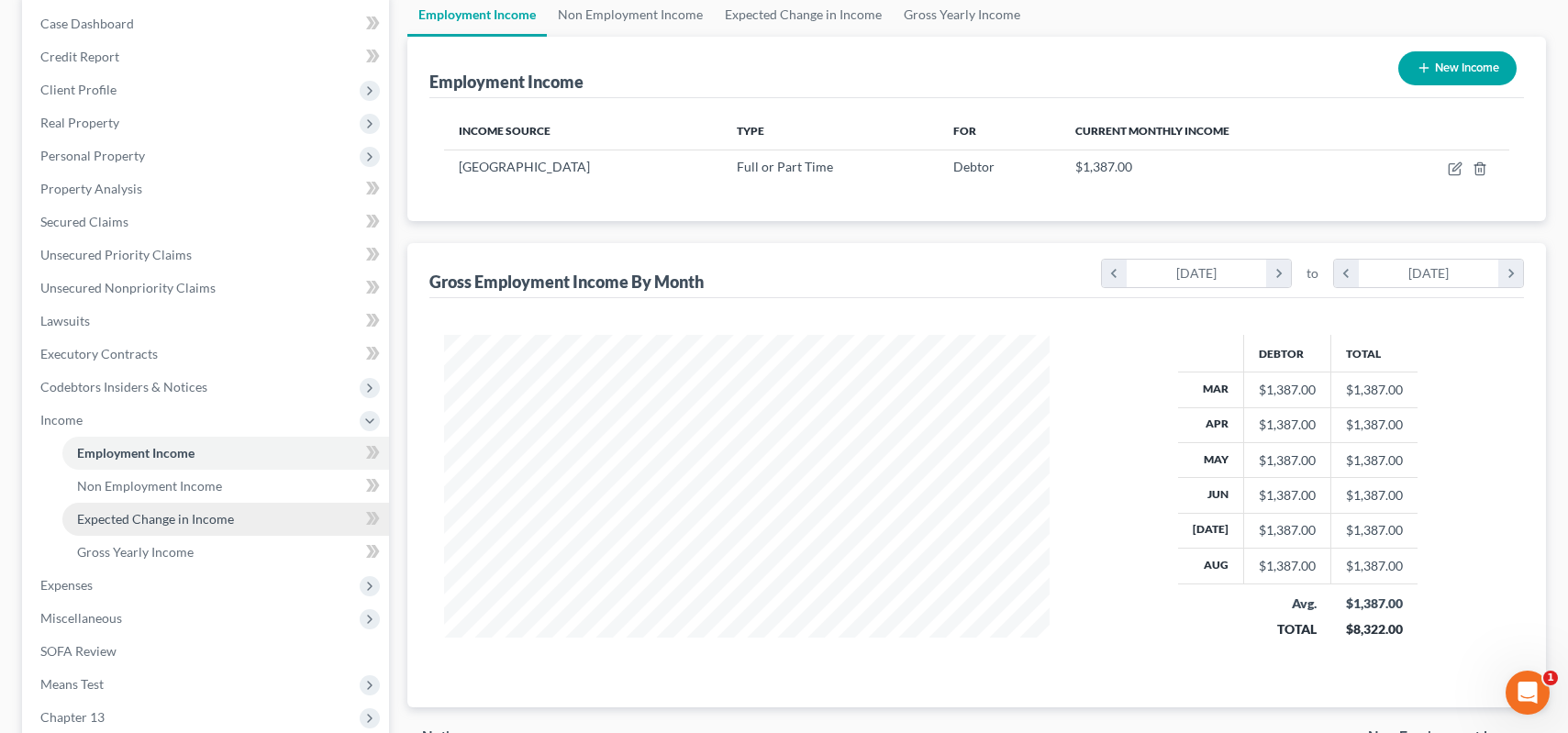
click at [152, 521] on span "Expected Change in Income" at bounding box center [155, 519] width 157 height 16
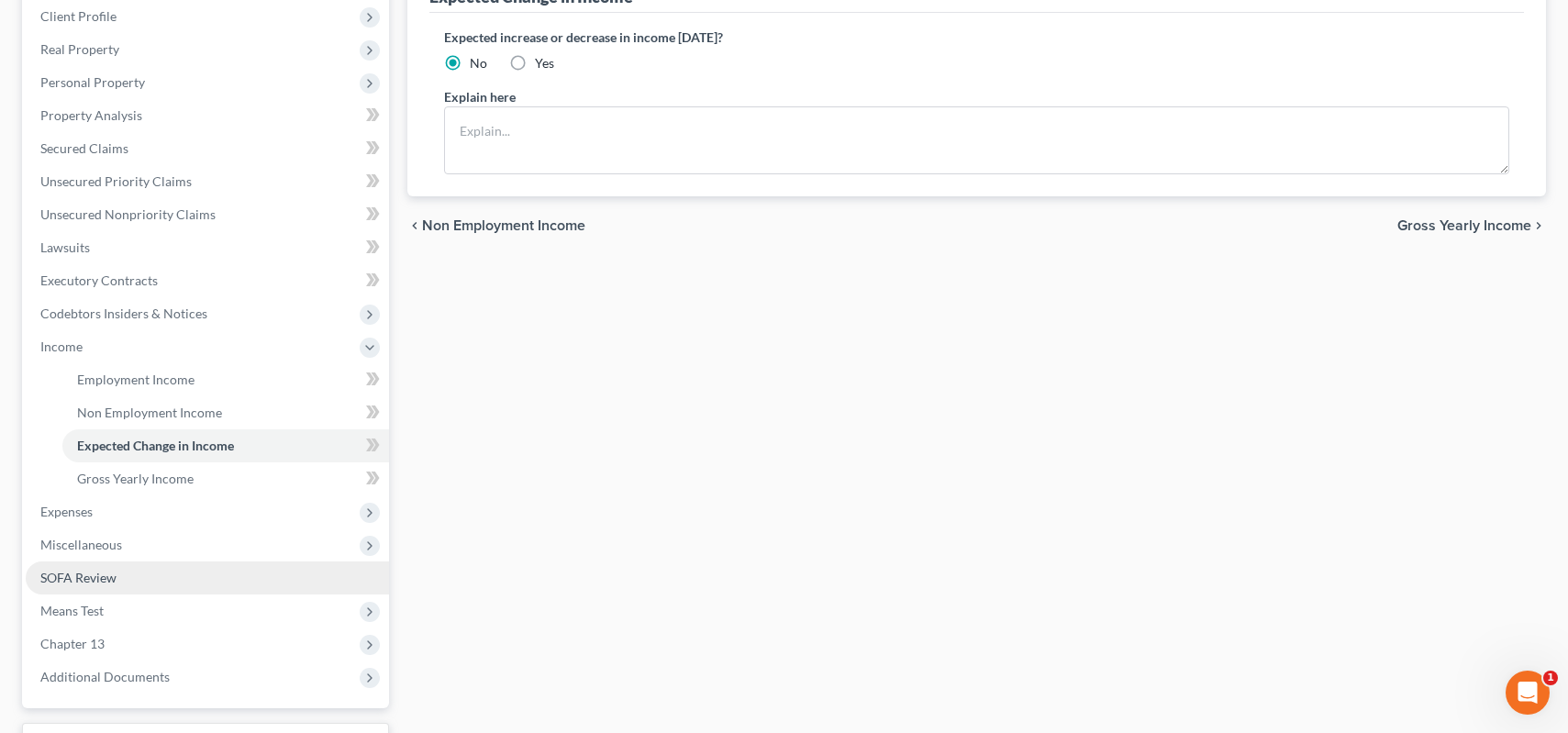
scroll to position [275, 0]
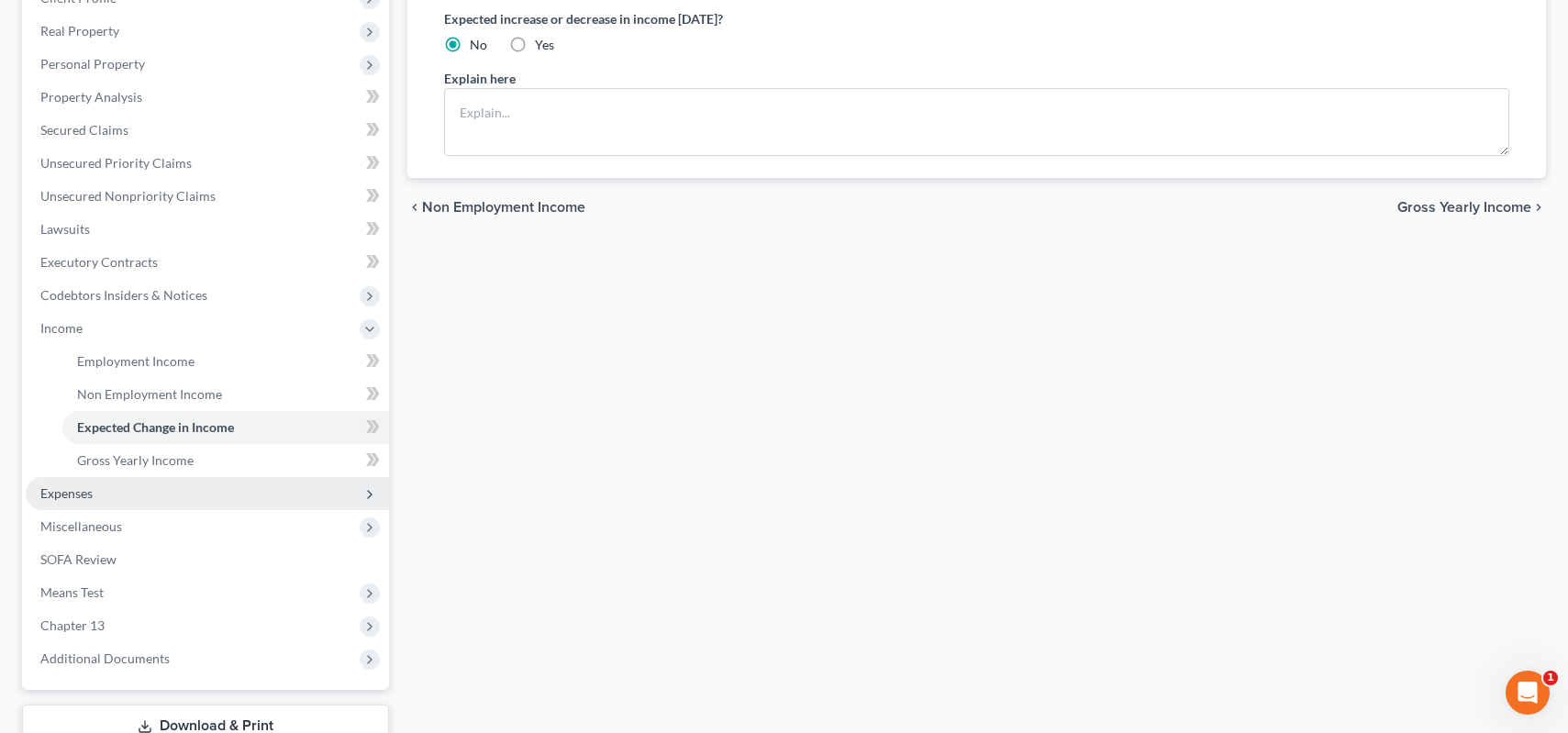
click at [74, 499] on span "Expenses" at bounding box center [67, 493] width 53 height 16
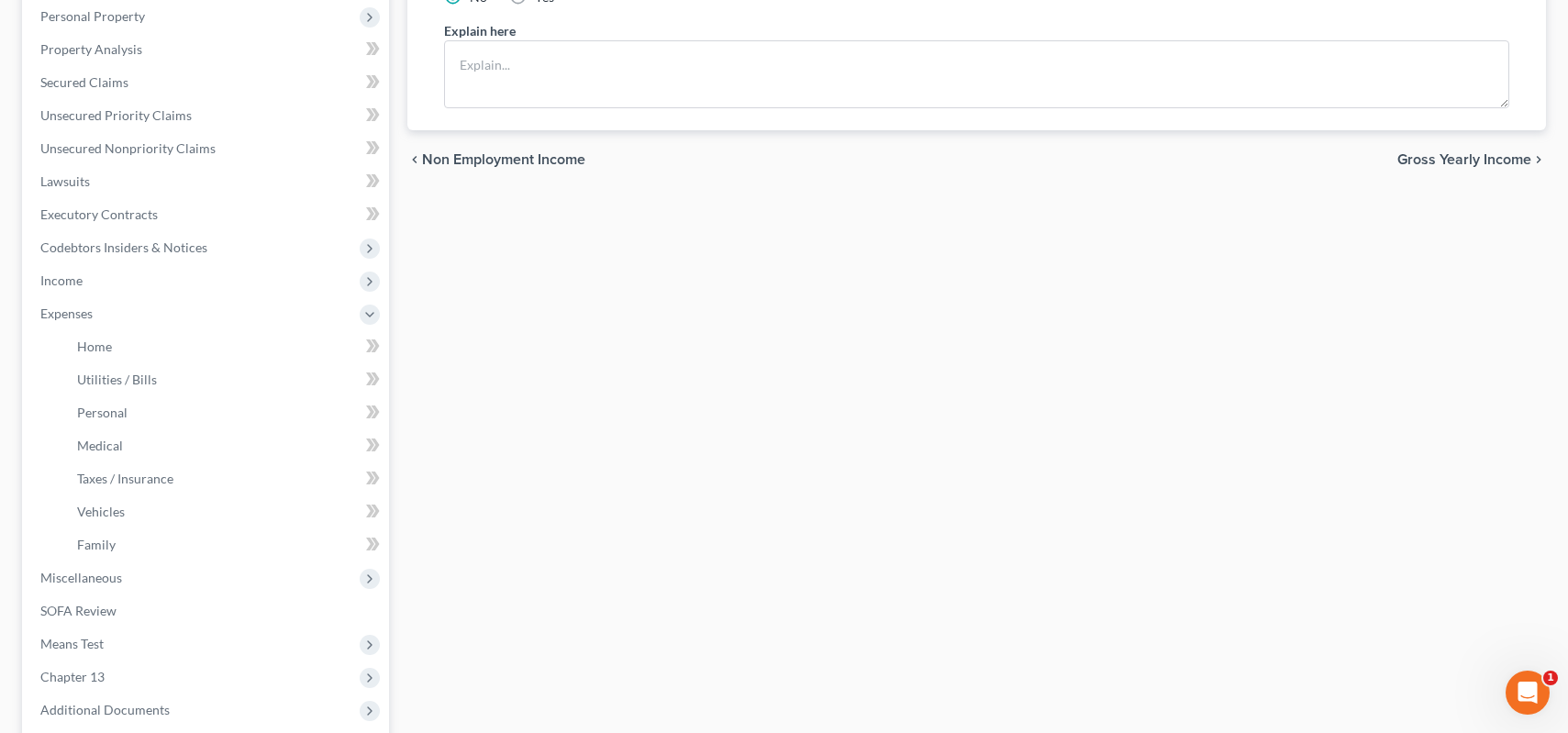
scroll to position [367, 0]
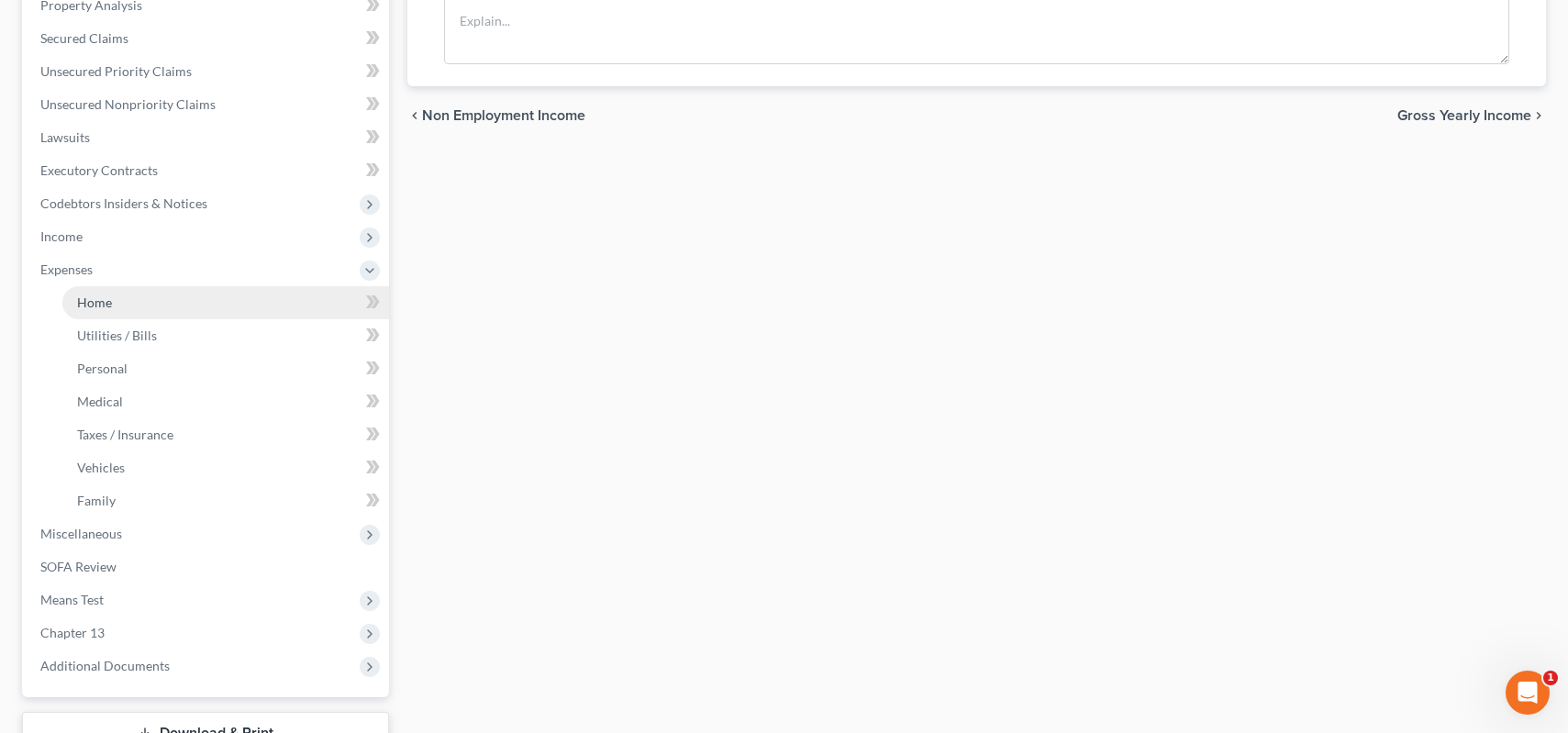
click at [91, 310] on span "Home" at bounding box center [94, 302] width 35 height 16
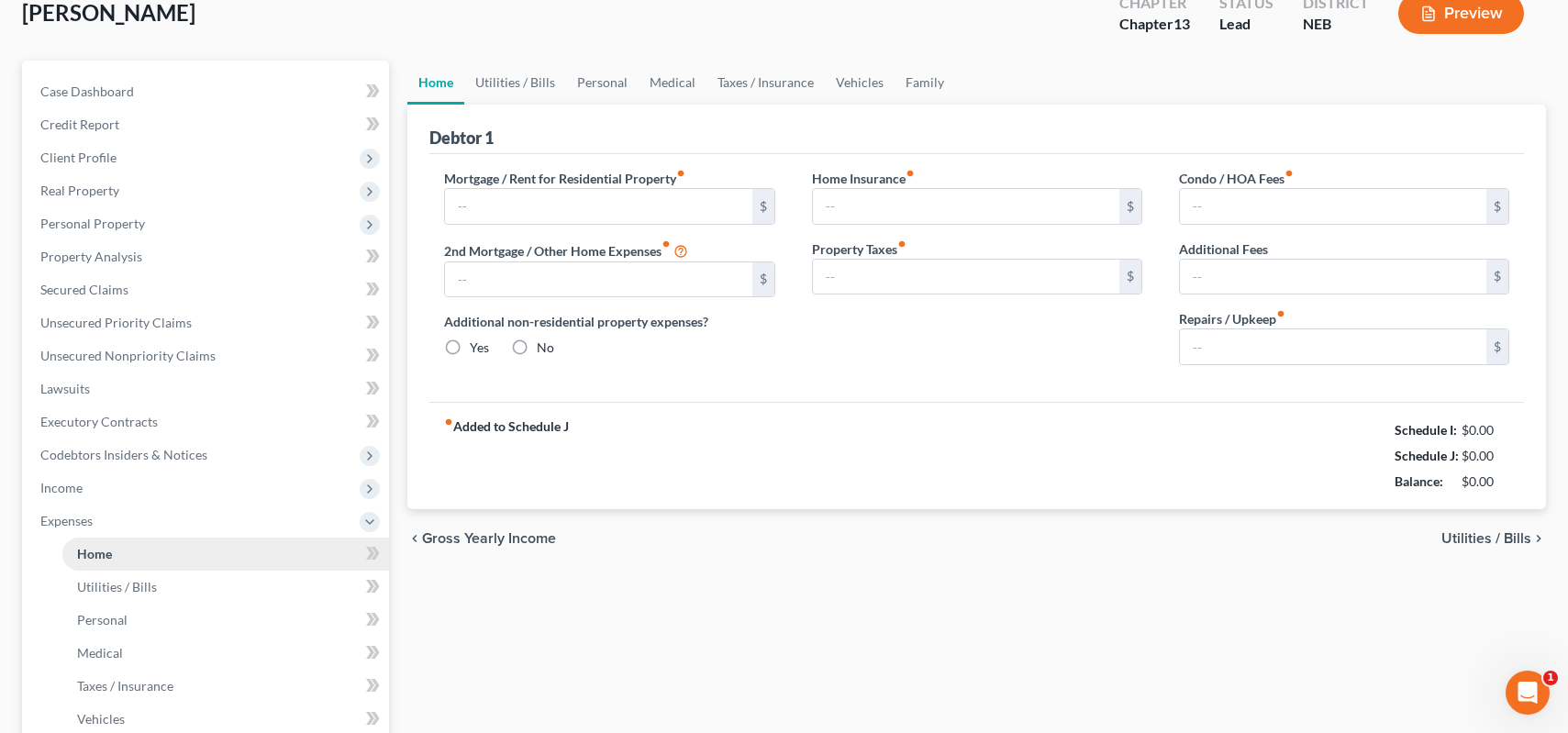
type input "0.00"
radio input "true"
type input "0.00"
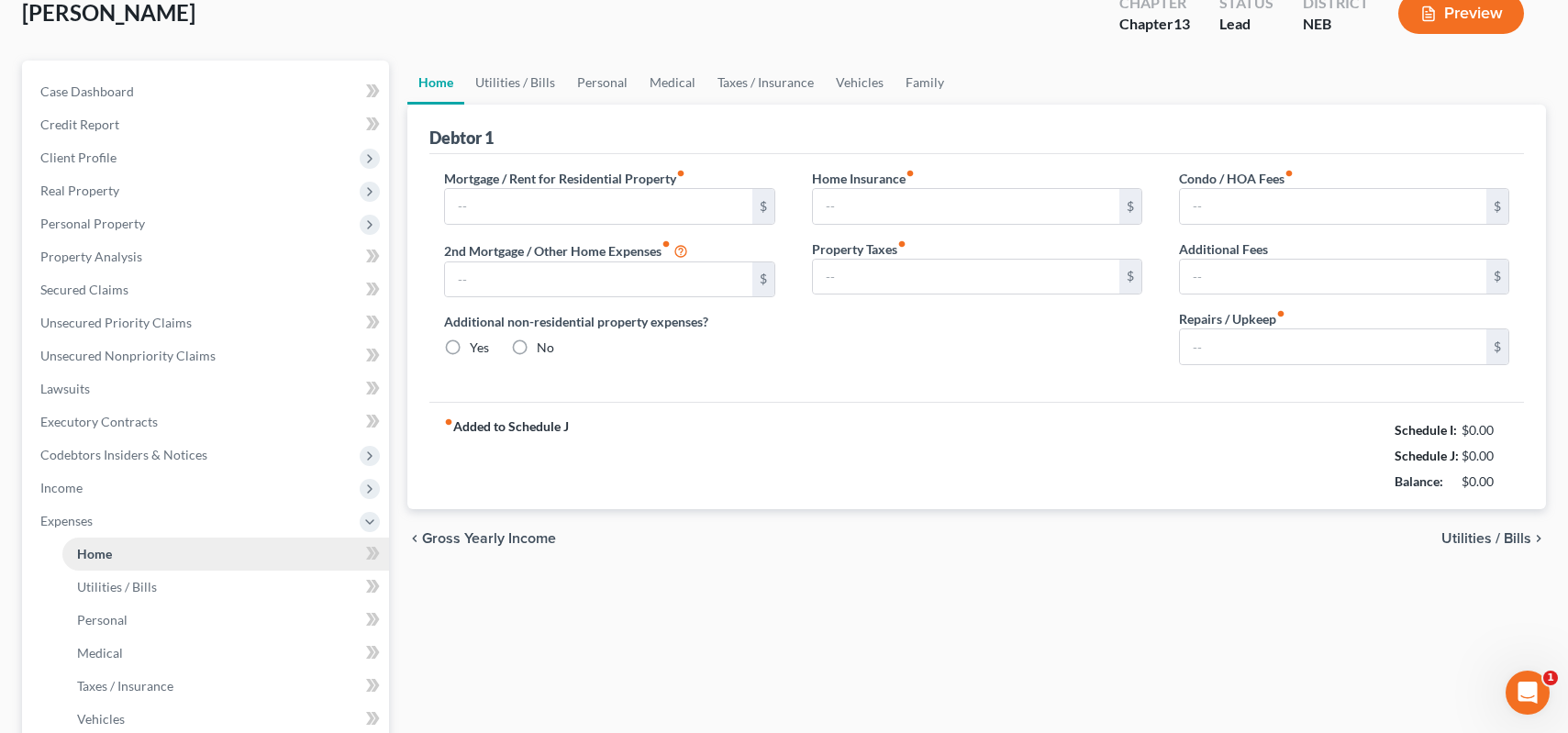
type input "0.00"
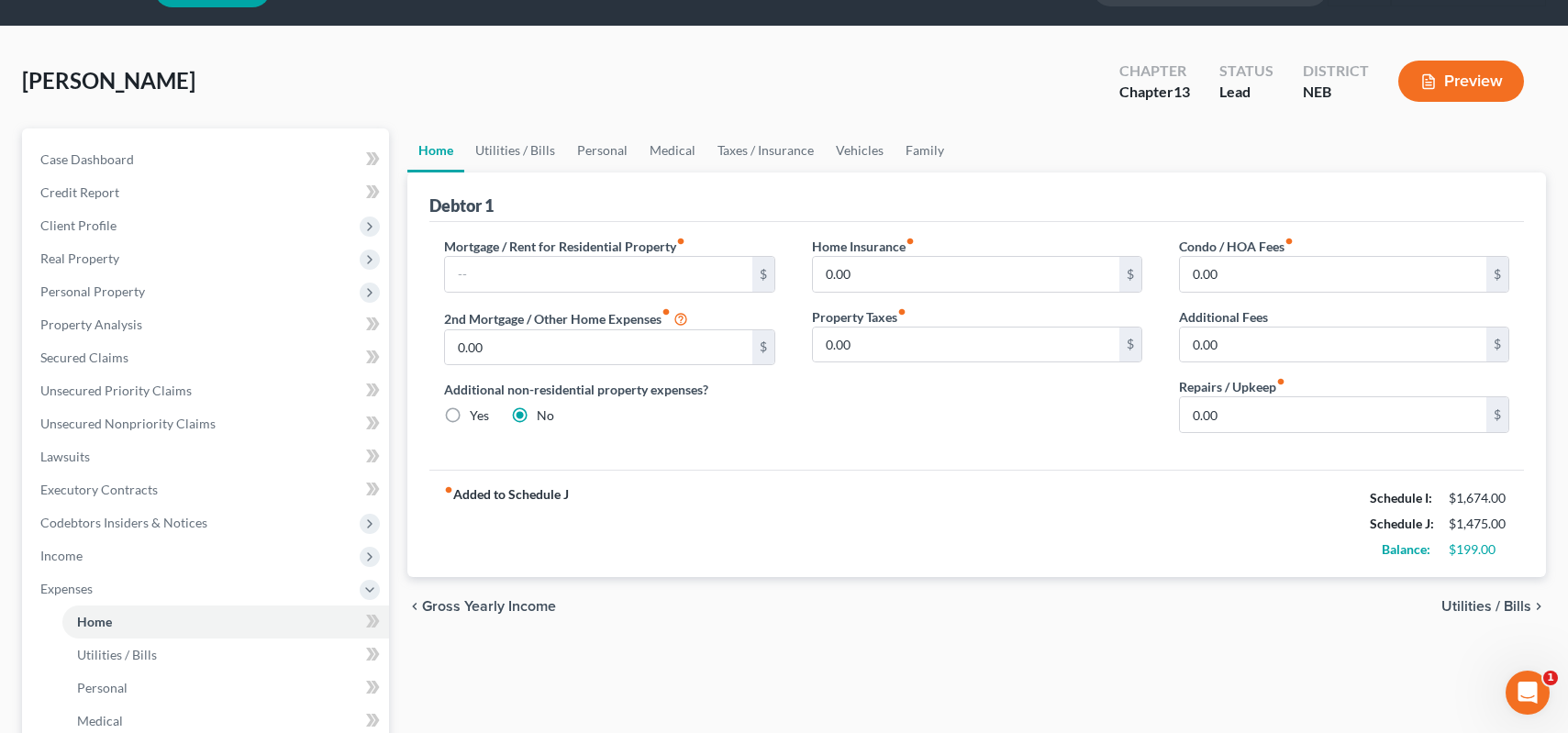
scroll to position [92, 0]
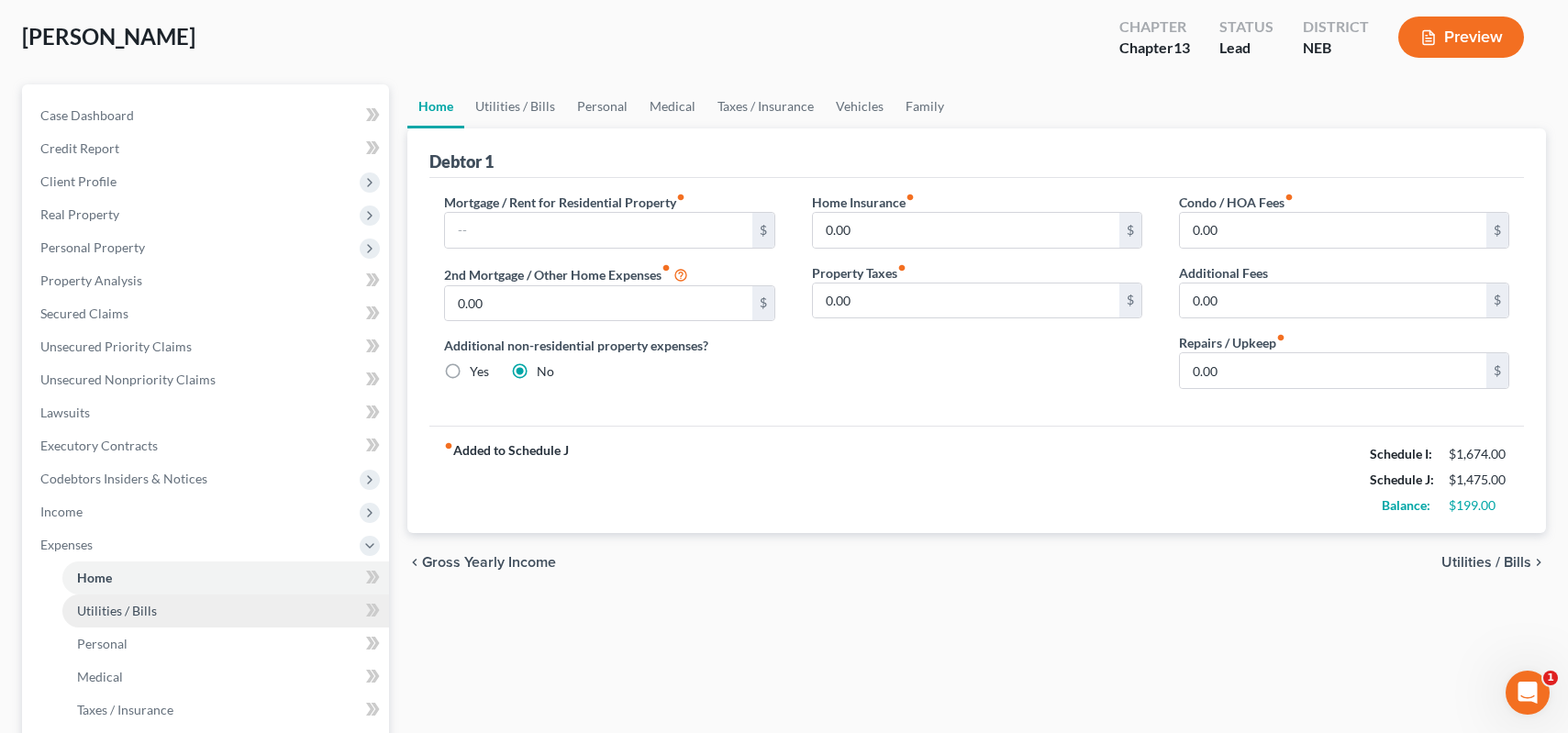
click at [188, 618] on link "Utilities / Bills" at bounding box center [225, 611] width 326 height 33
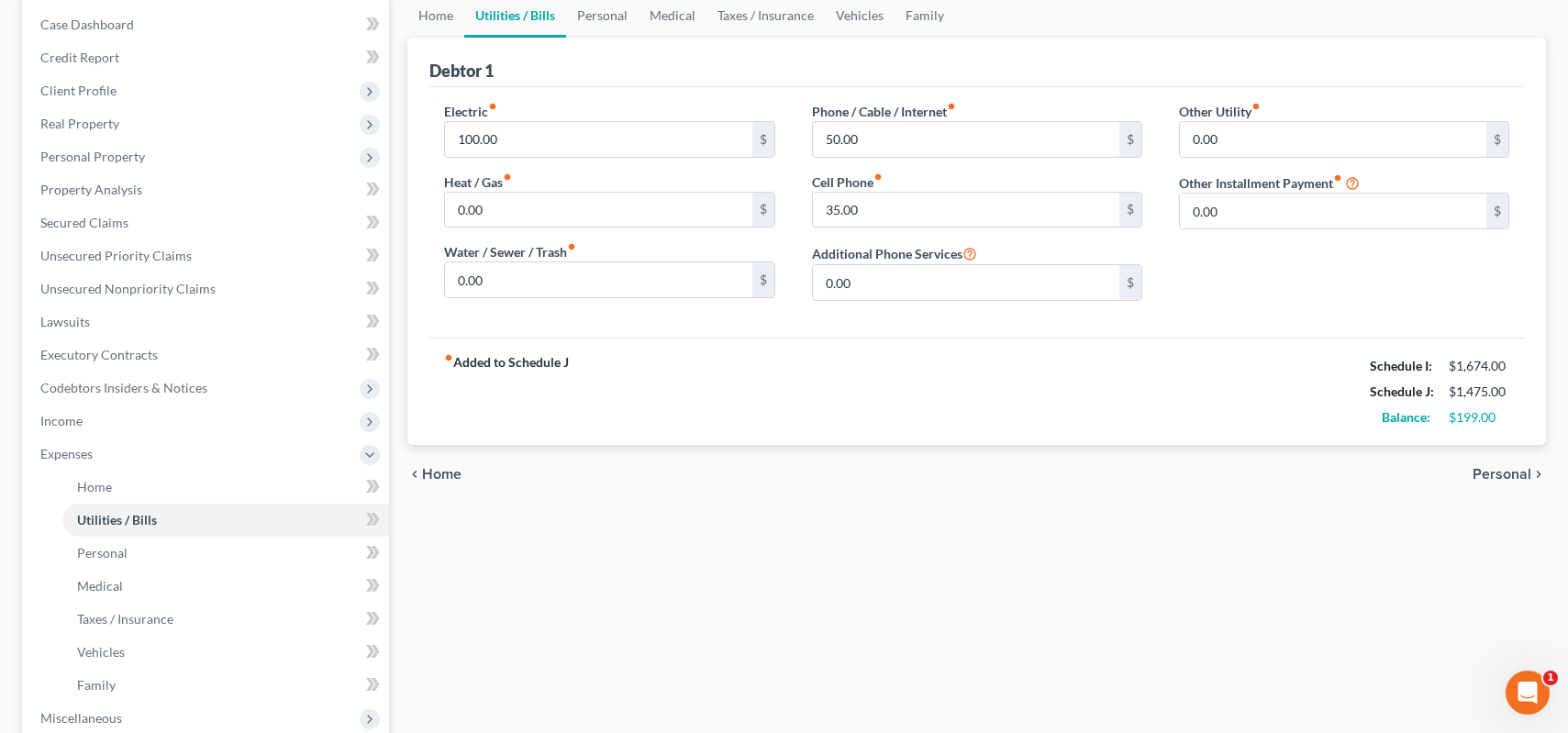
scroll to position [184, 0]
click at [174, 554] on link "Personal" at bounding box center [225, 553] width 326 height 33
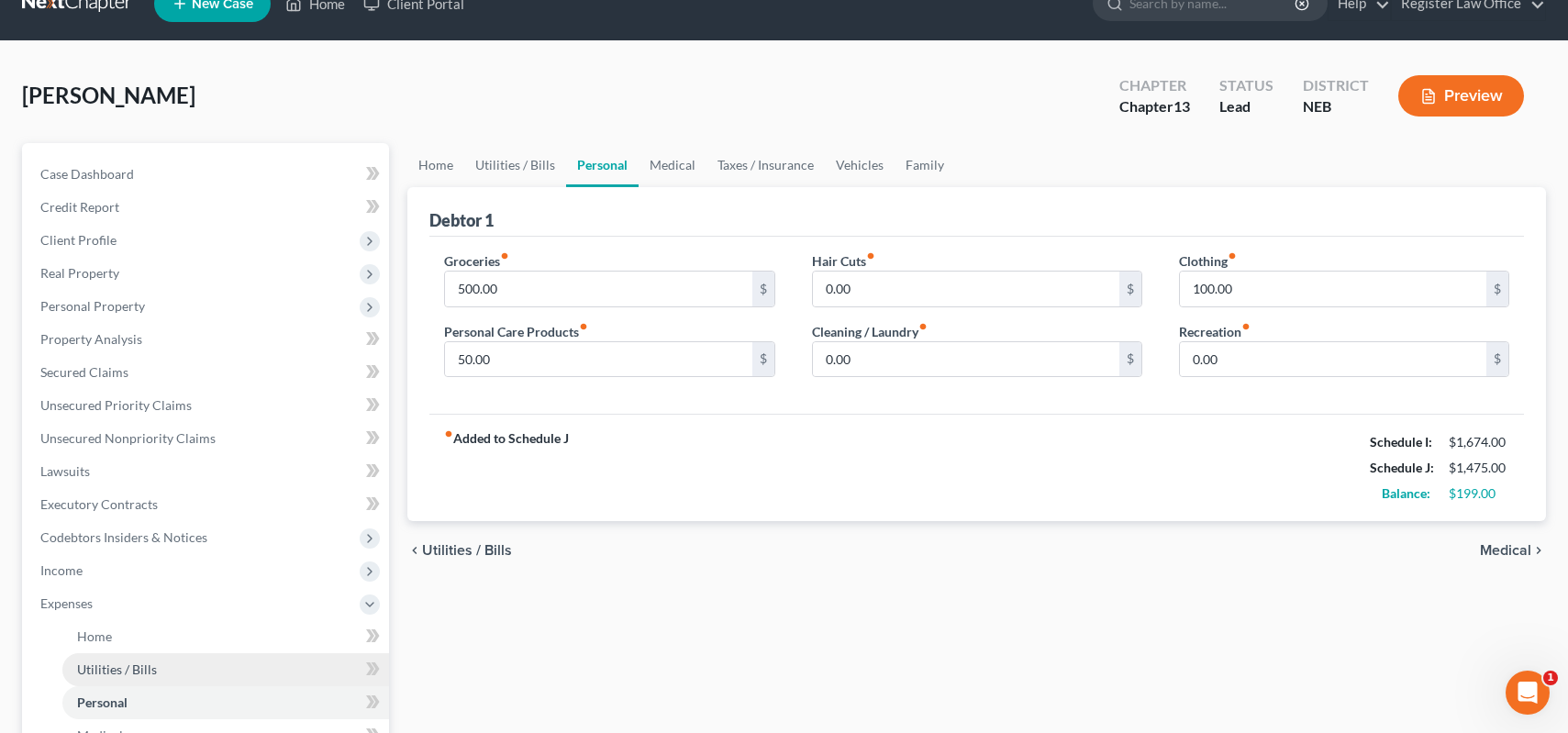
scroll to position [92, 0]
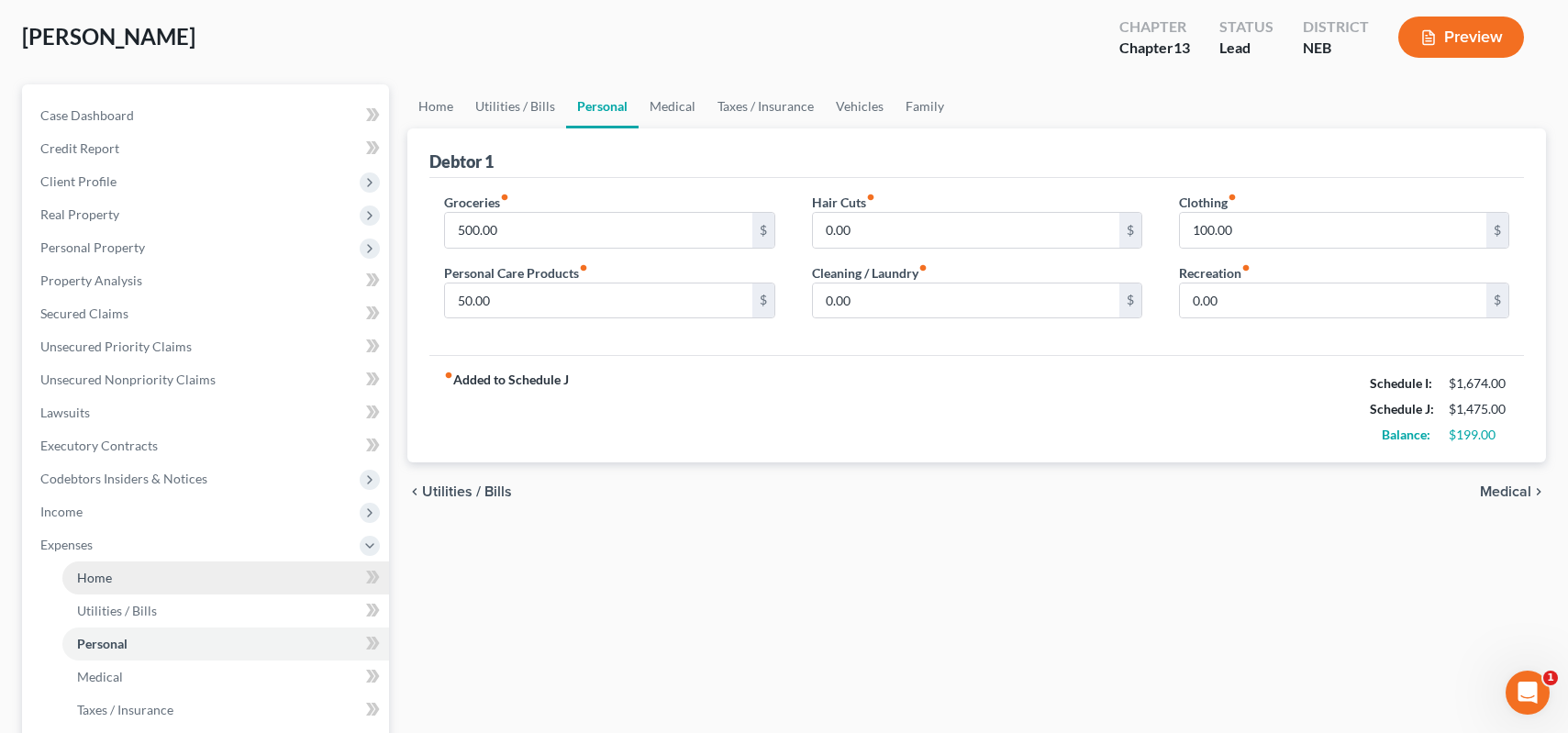
click at [147, 585] on link "Home" at bounding box center [225, 579] width 326 height 33
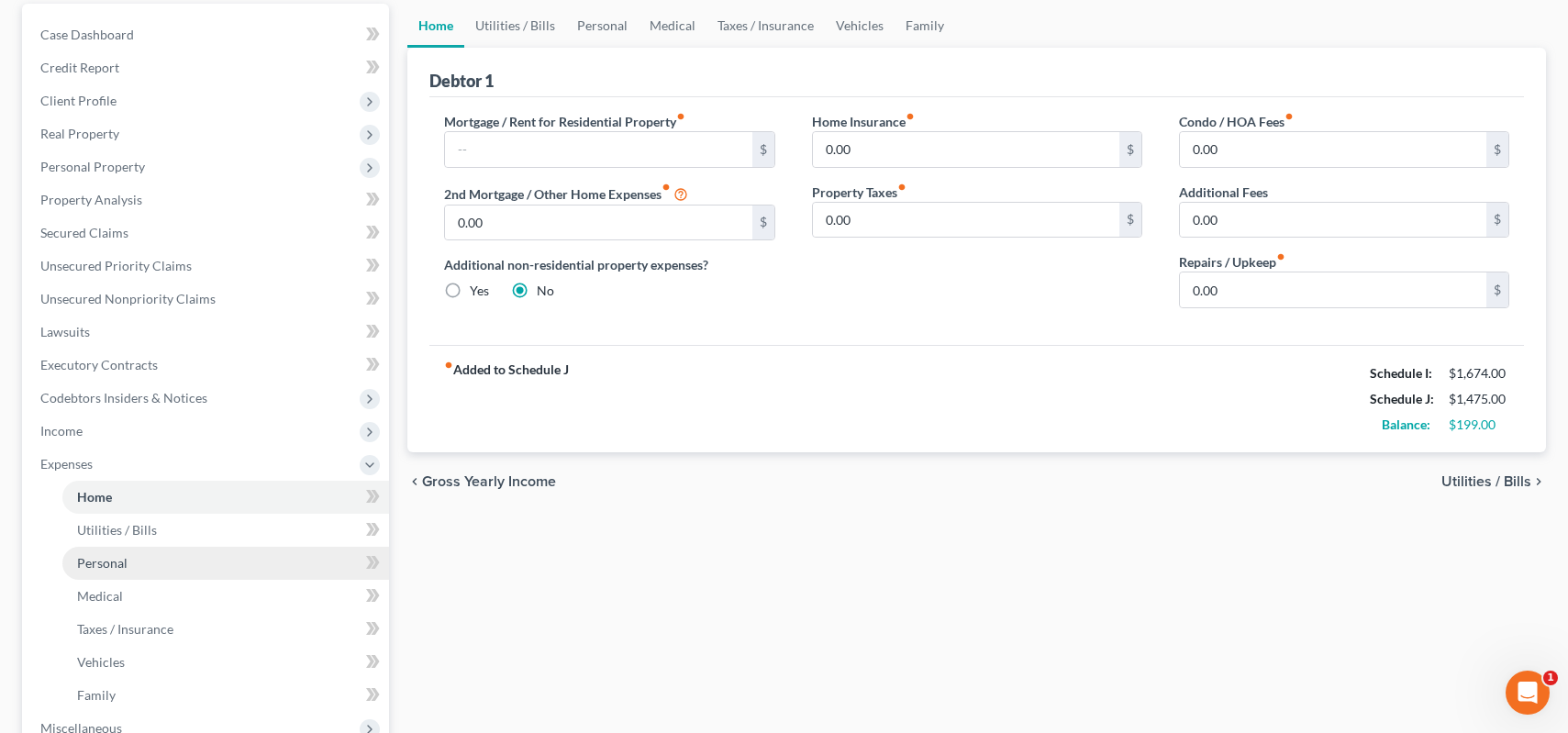
scroll to position [184, 0]
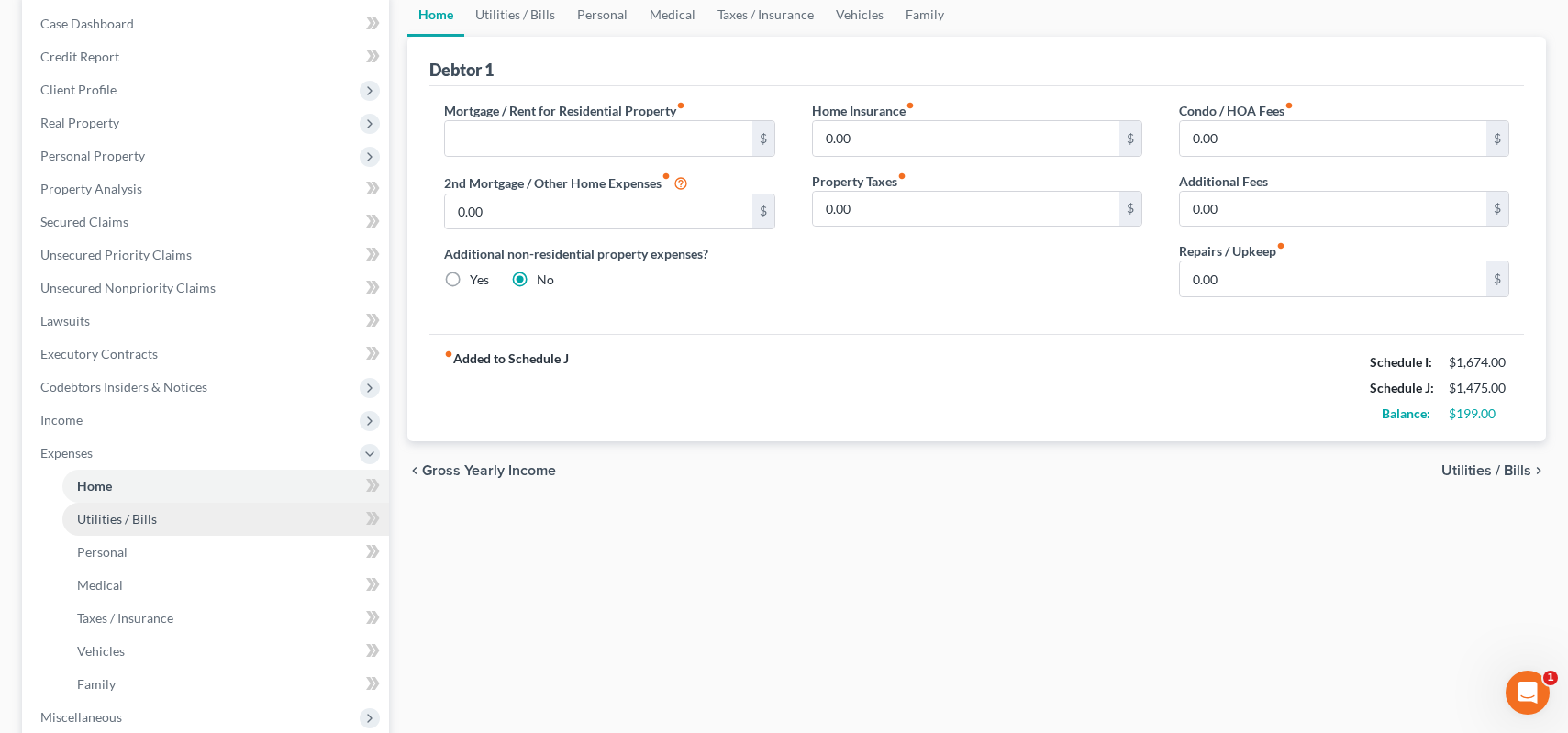
click at [172, 526] on link "Utilities / Bills" at bounding box center [225, 519] width 326 height 33
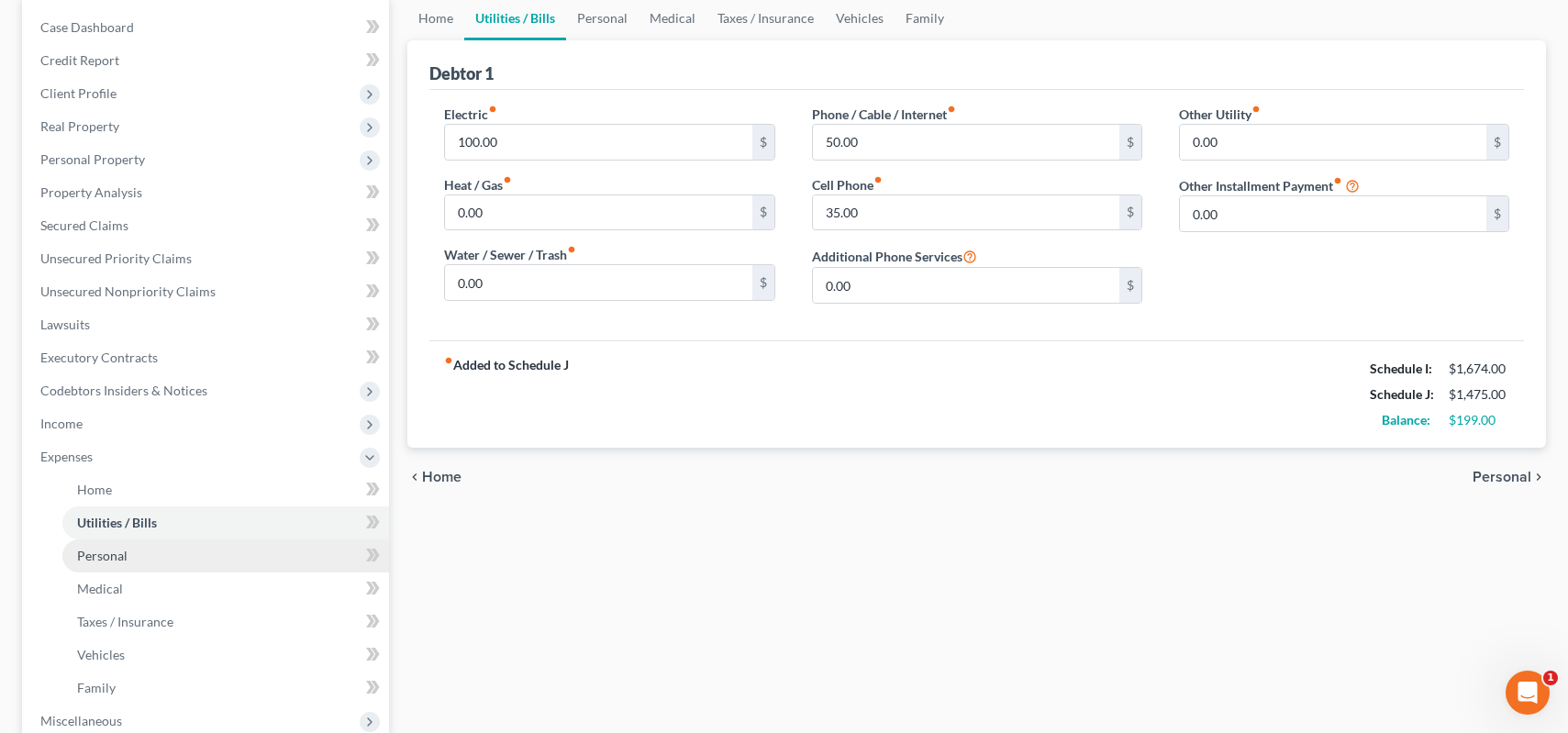
scroll to position [184, 0]
click at [140, 558] on link "Personal" at bounding box center [225, 553] width 326 height 33
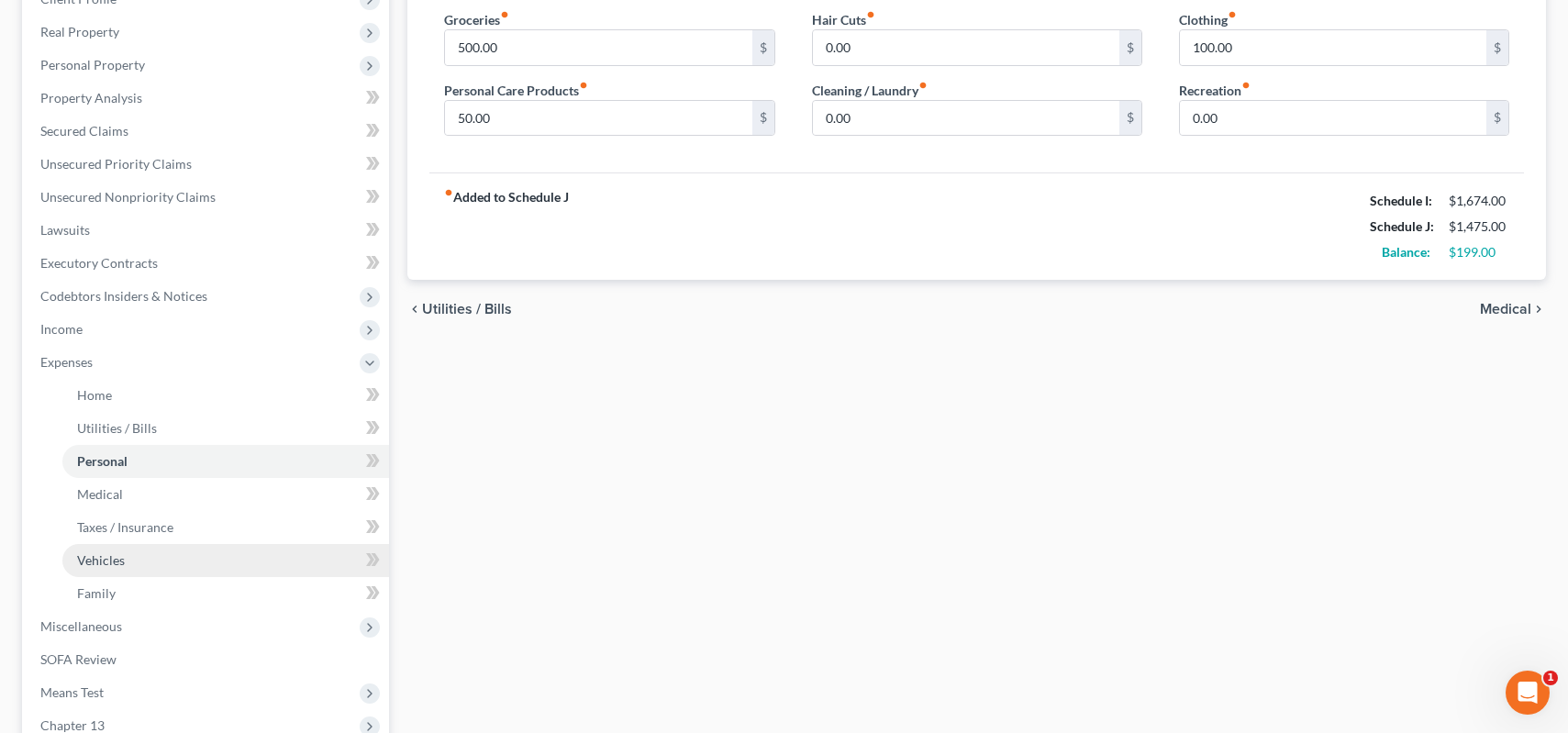
scroll to position [275, 0]
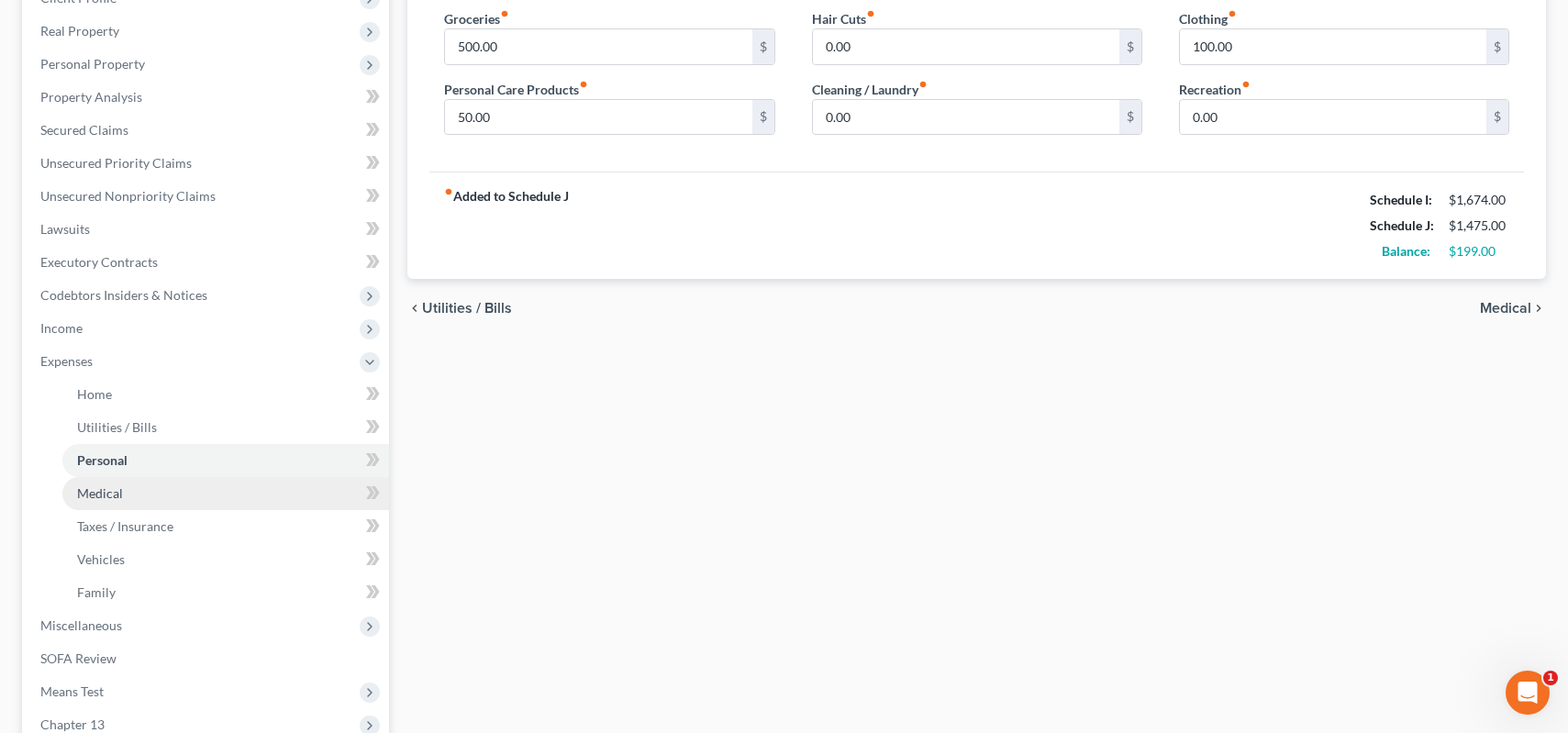
click at [127, 497] on link "Medical" at bounding box center [225, 494] width 326 height 33
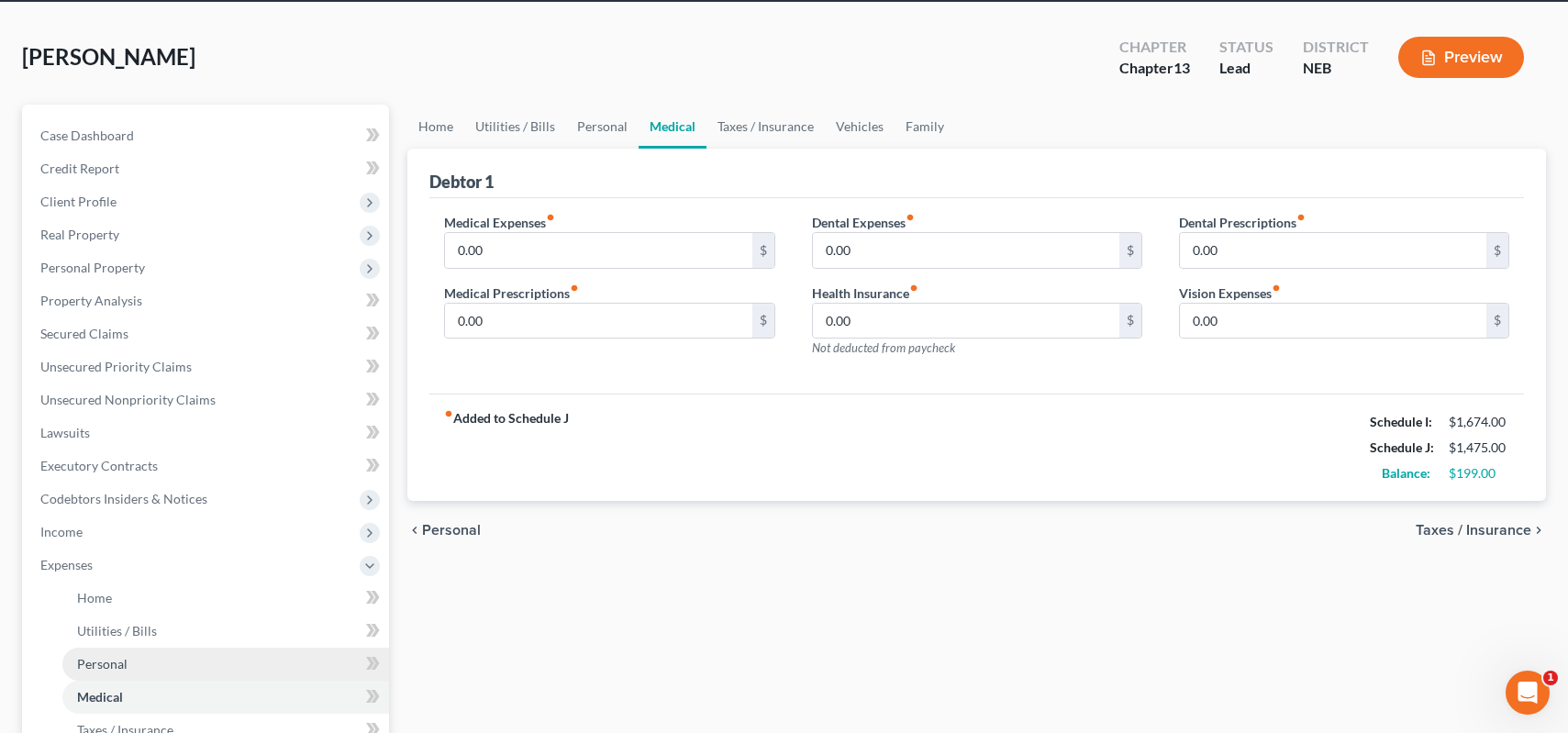
scroll to position [184, 0]
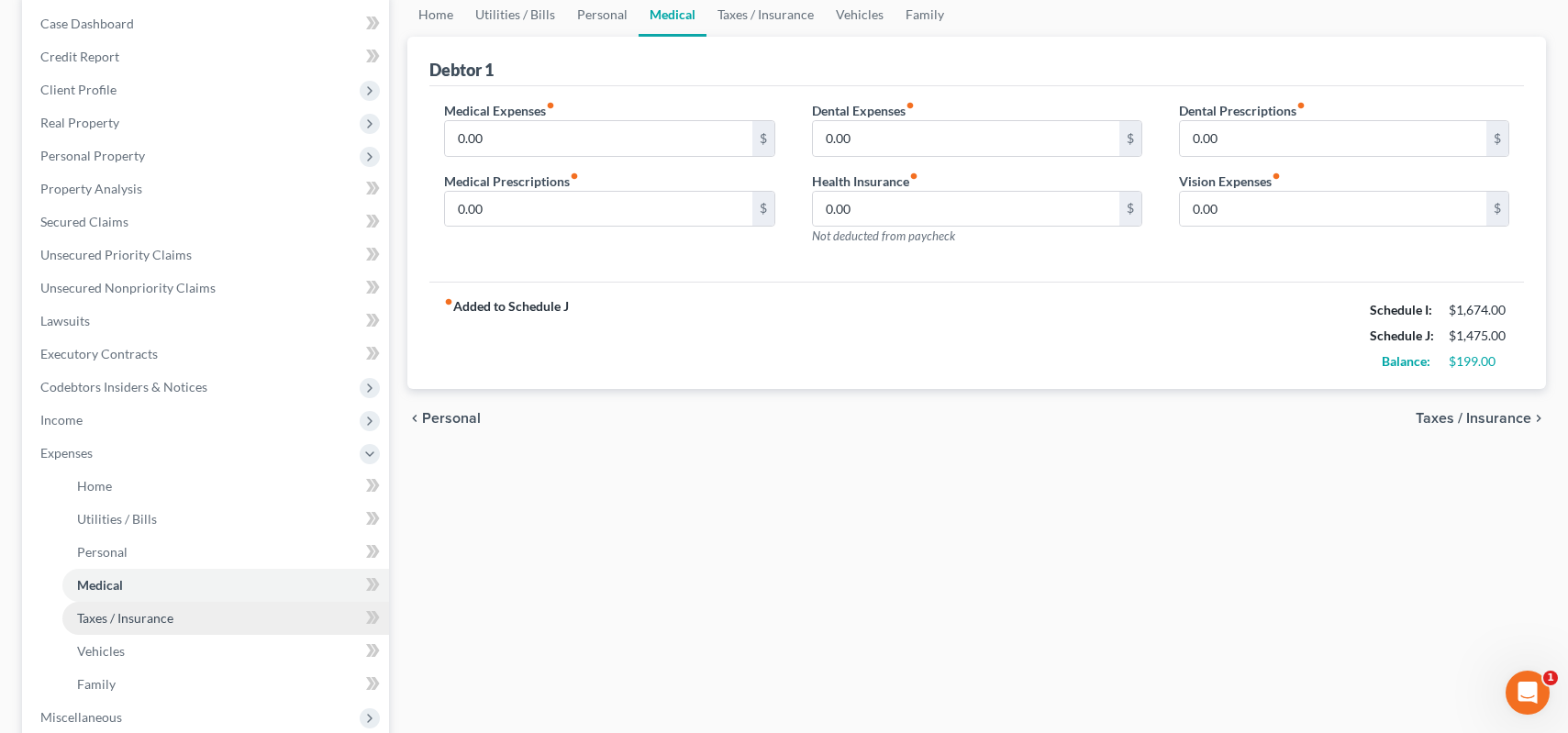
click at [130, 617] on span "Taxes / Insurance" at bounding box center [125, 617] width 96 height 16
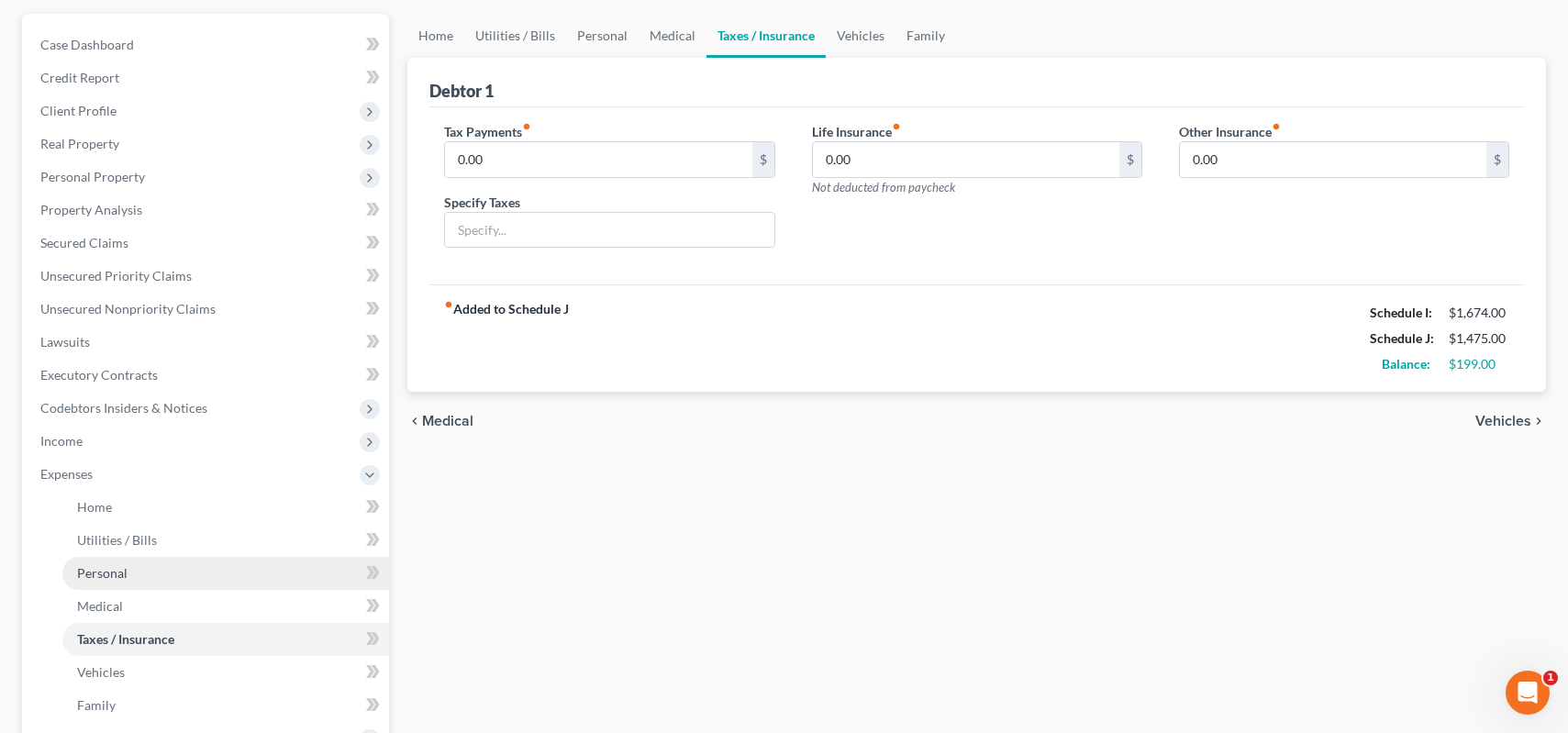
scroll to position [184, 0]
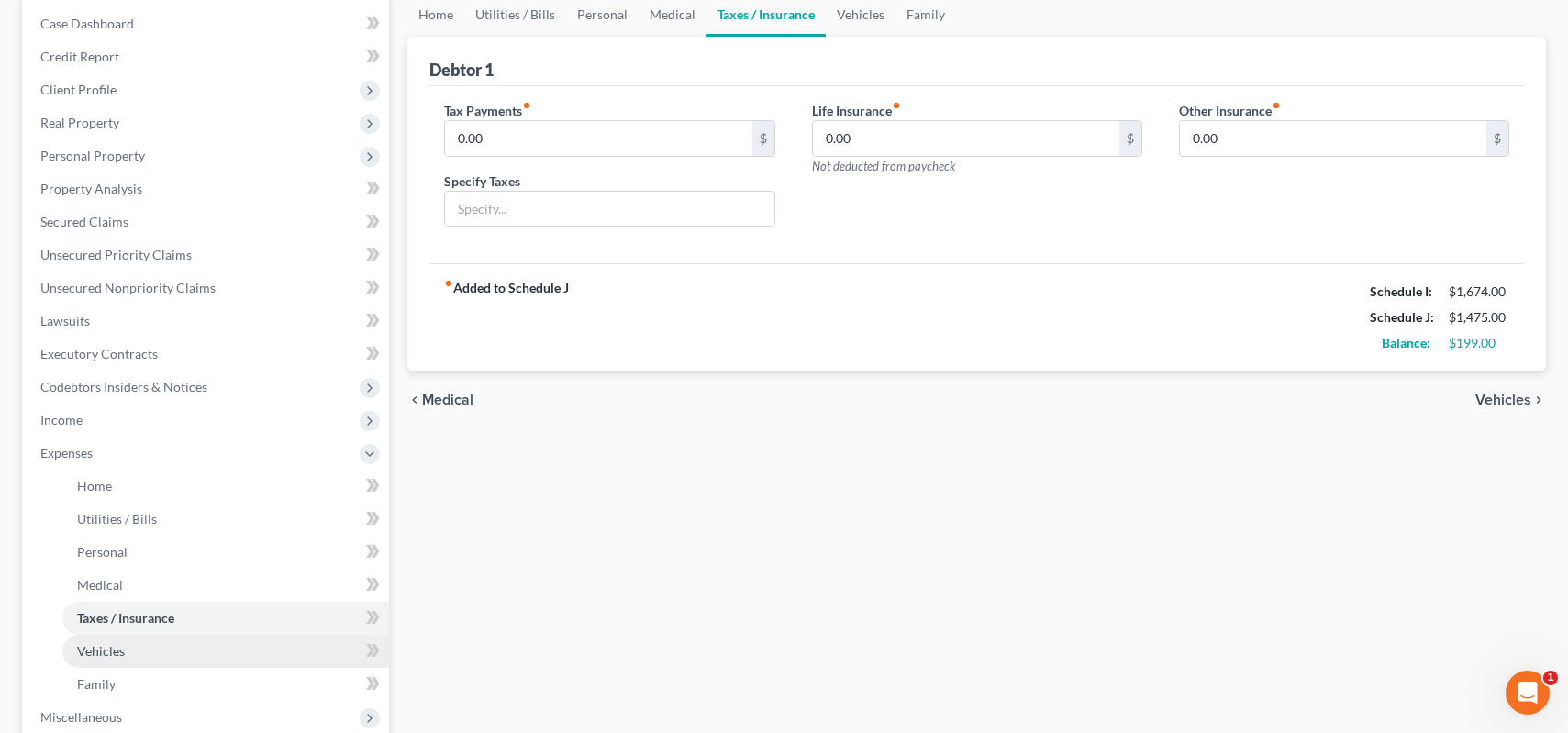
click at [107, 650] on span "Vehicles" at bounding box center [101, 651] width 48 height 16
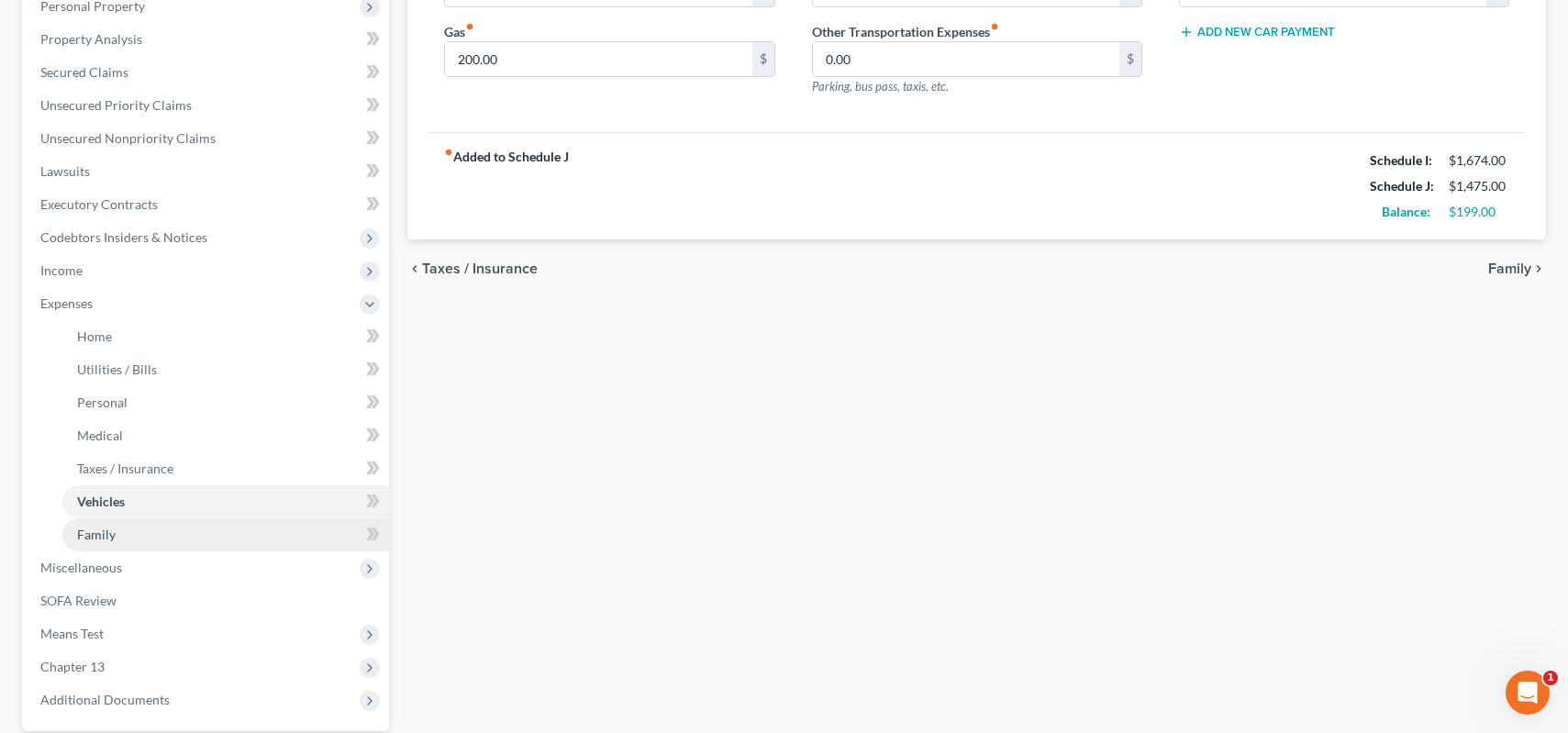
scroll to position [367, 0]
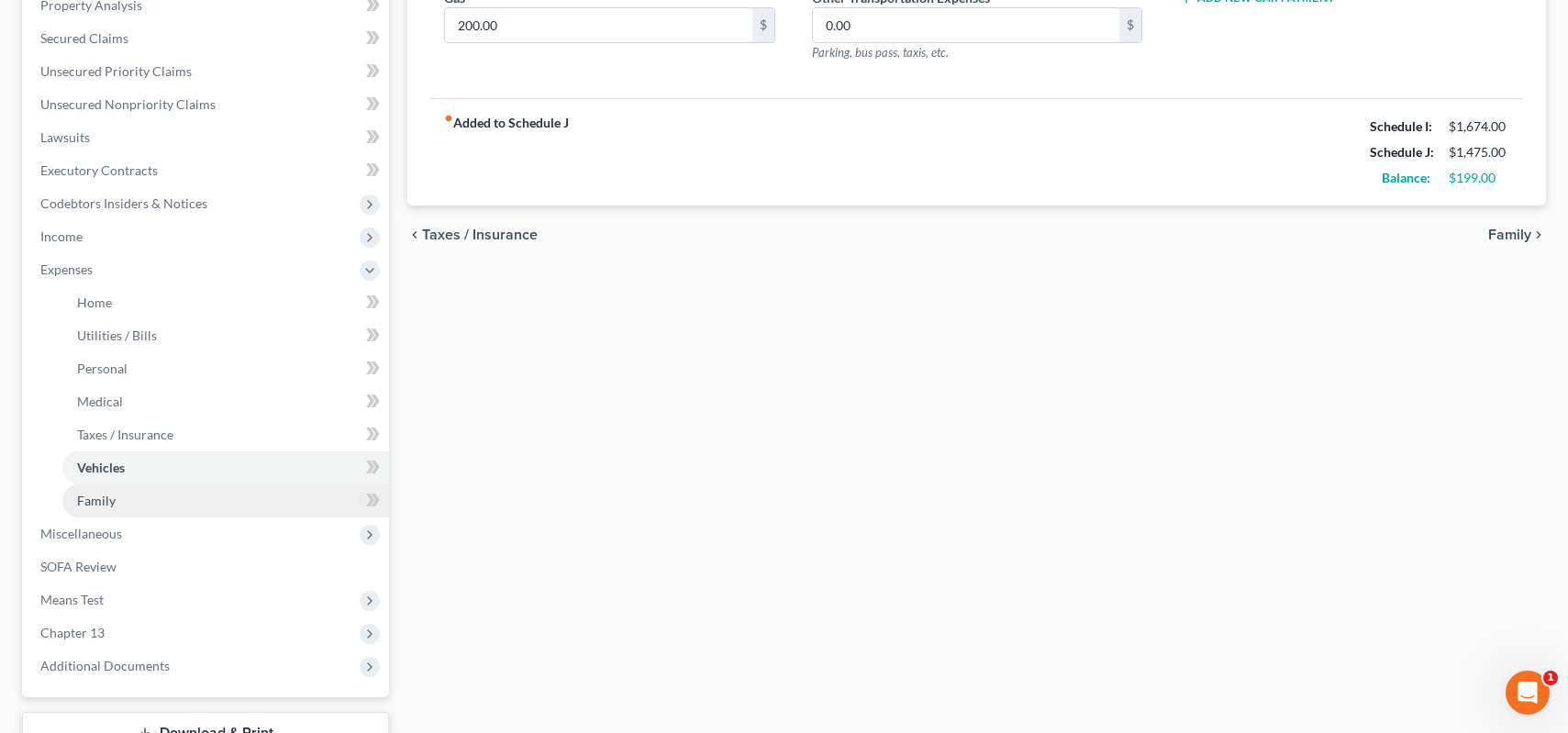
click at [136, 507] on link "Family" at bounding box center [225, 501] width 326 height 33
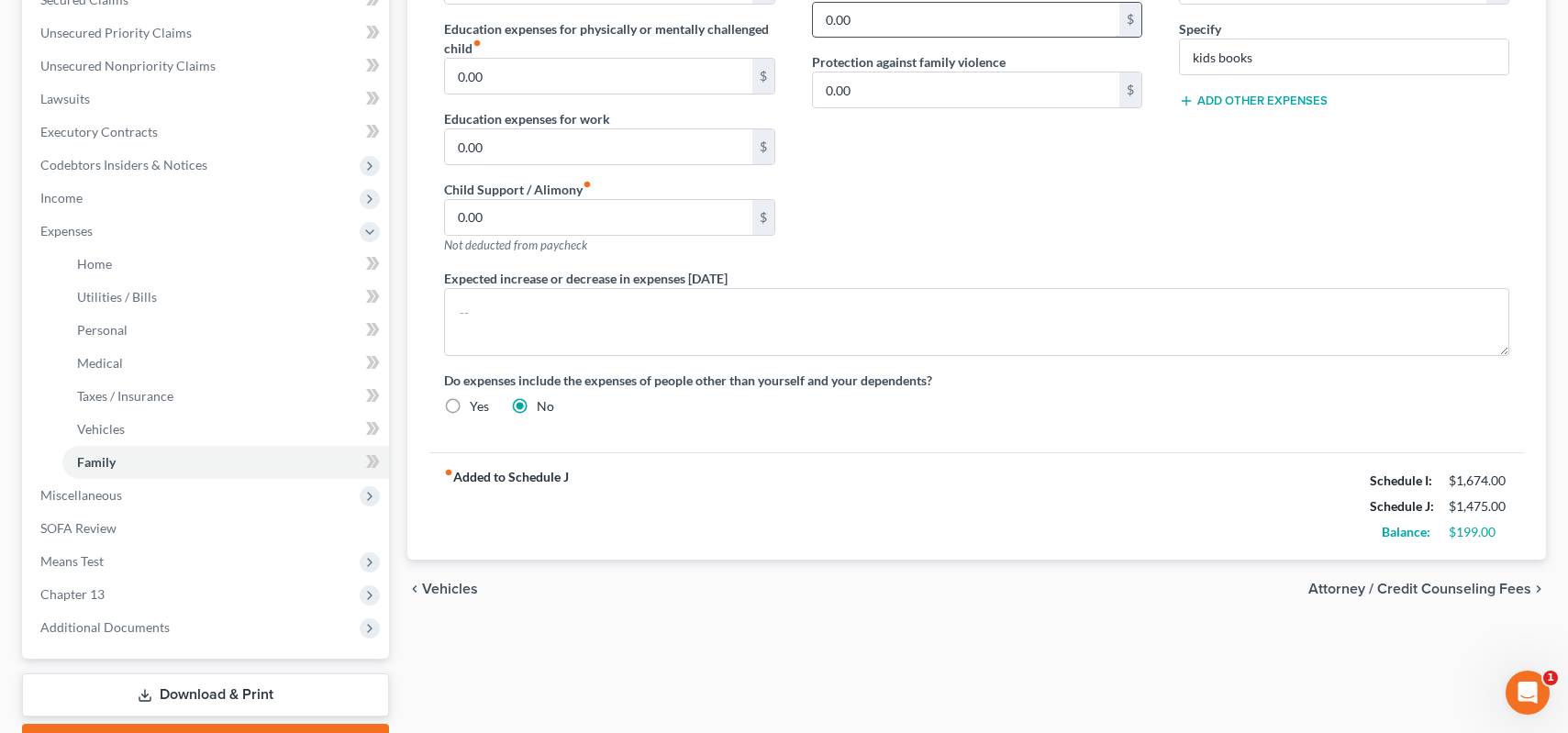
scroll to position [140, 0]
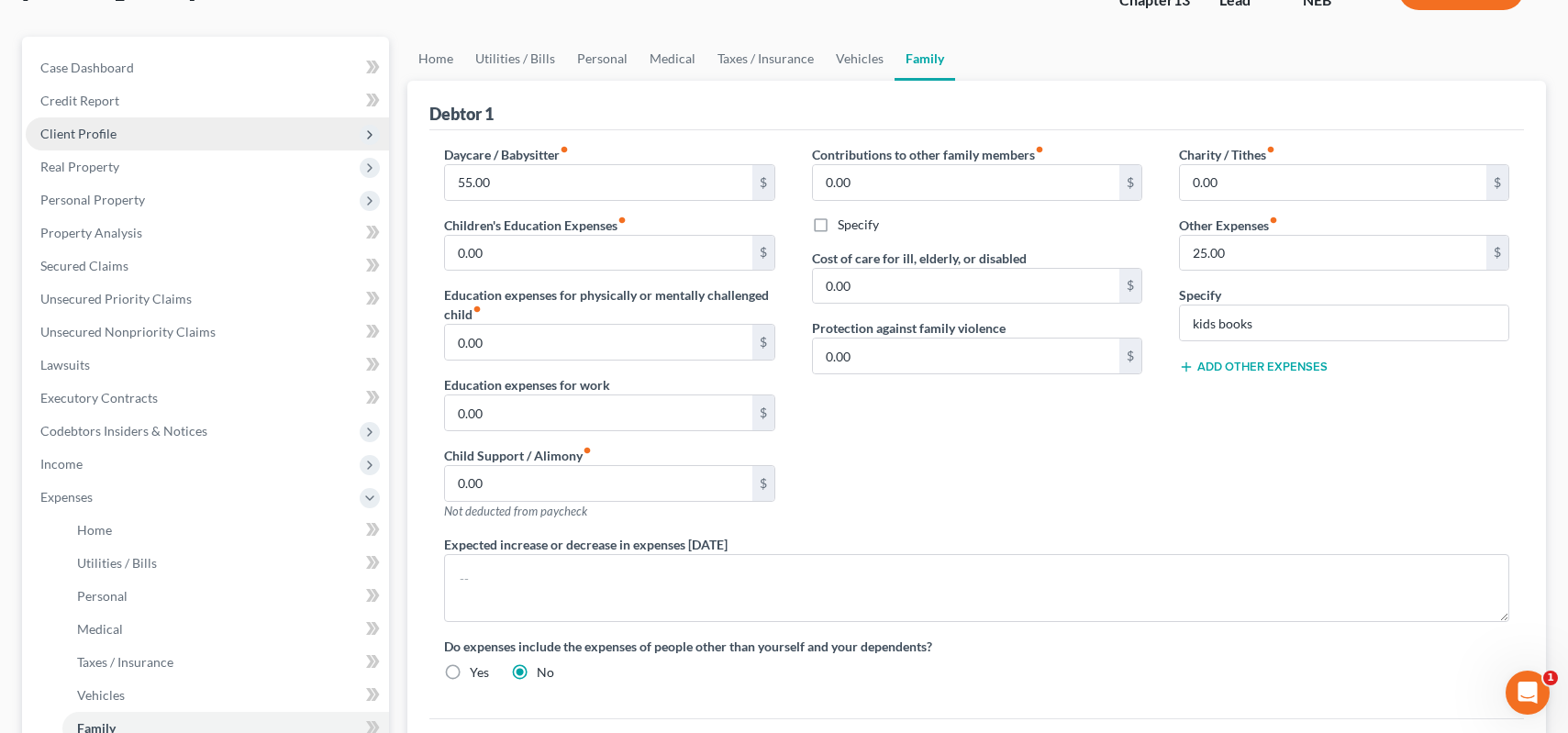
click at [189, 140] on span "Client Profile" at bounding box center [207, 134] width 363 height 33
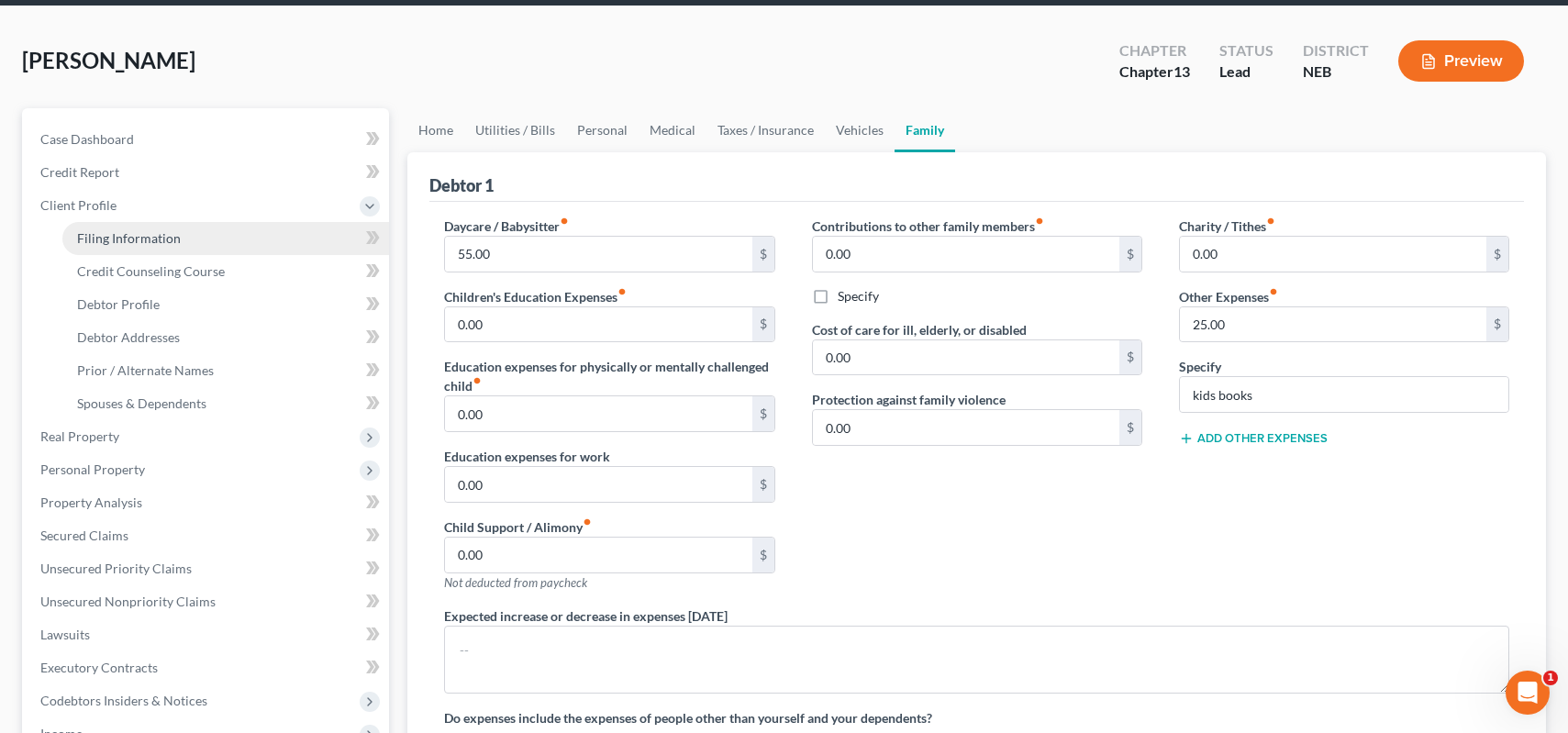
scroll to position [0, 0]
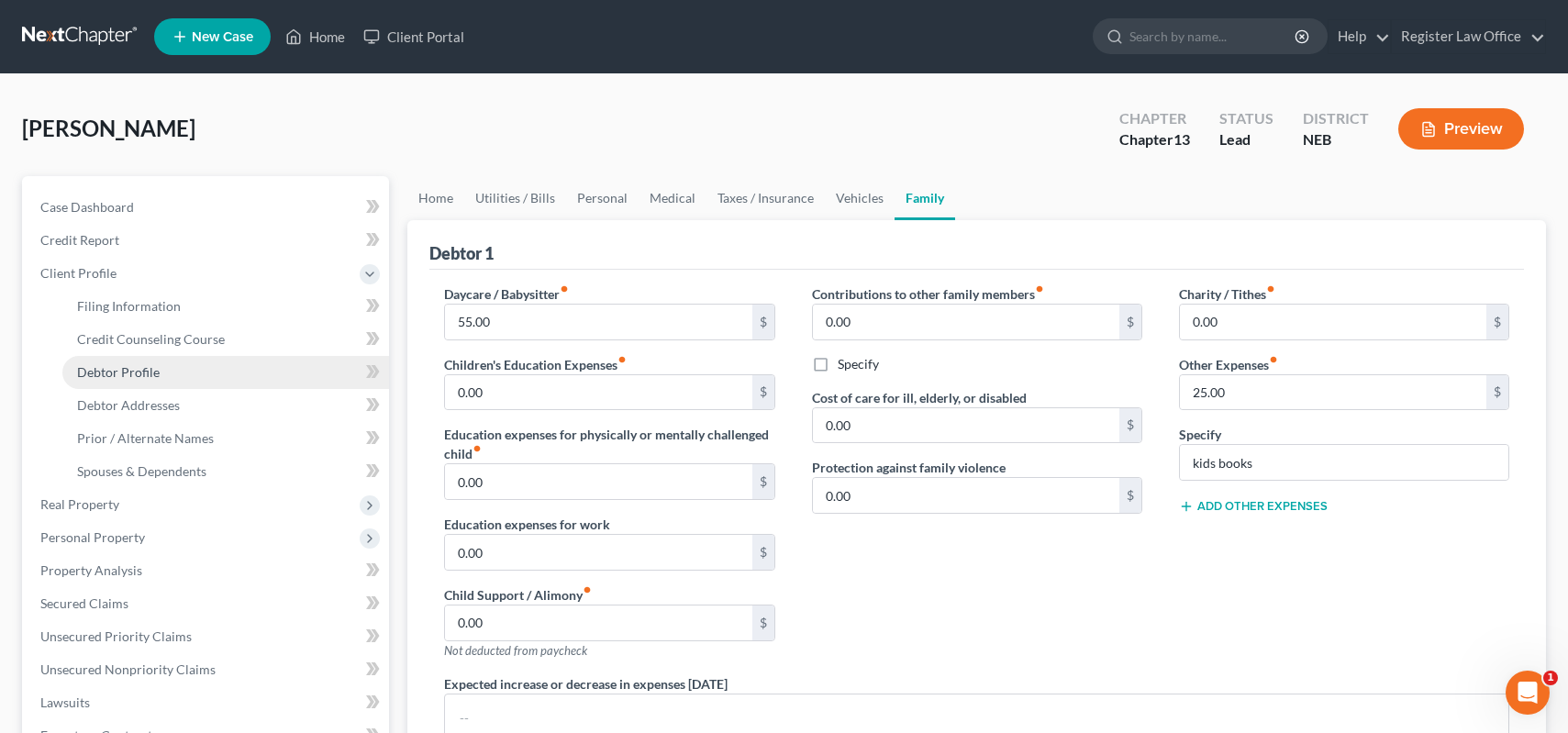
click at [225, 377] on link "Debtor Profile" at bounding box center [225, 373] width 326 height 33
select select "0"
select select "1"
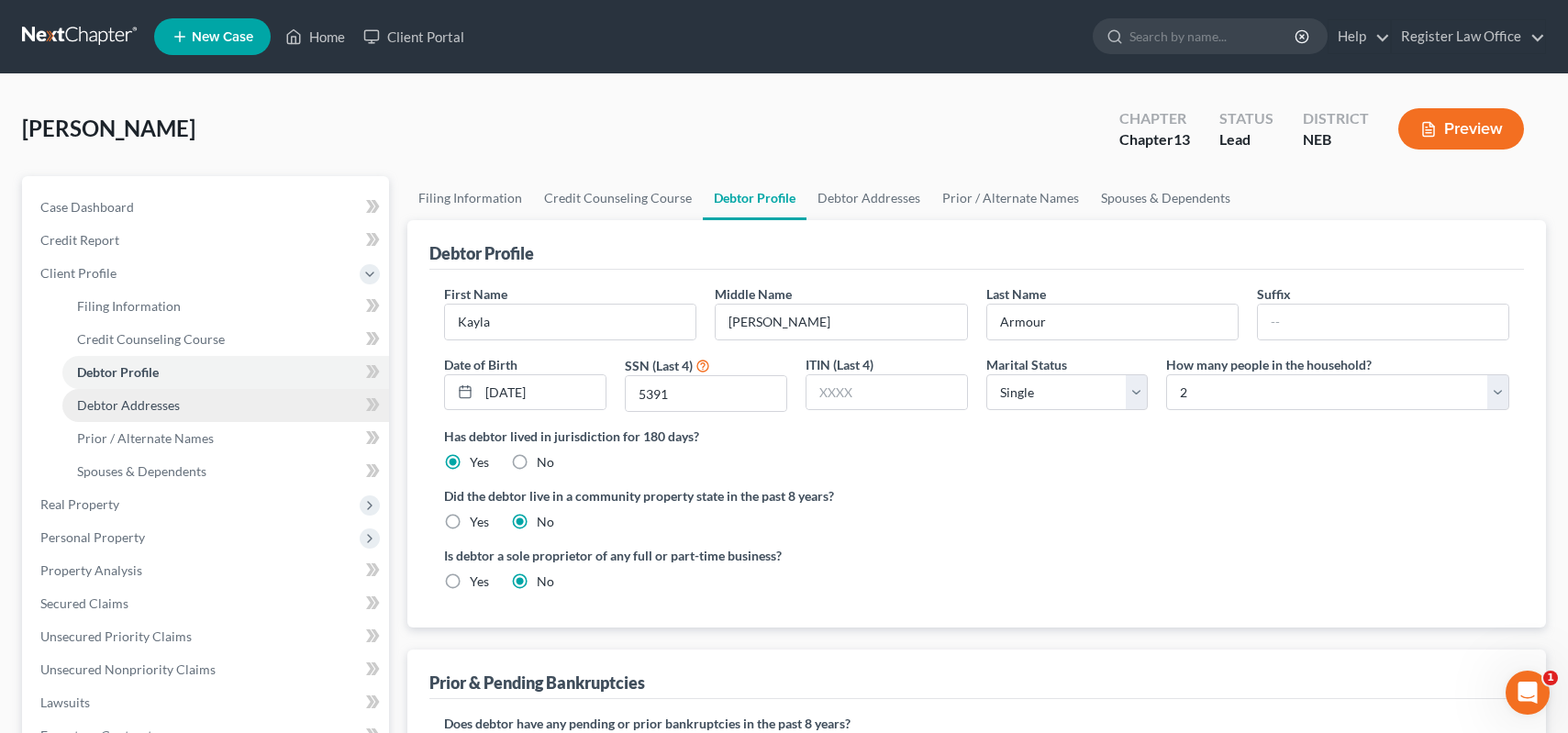
radio input "true"
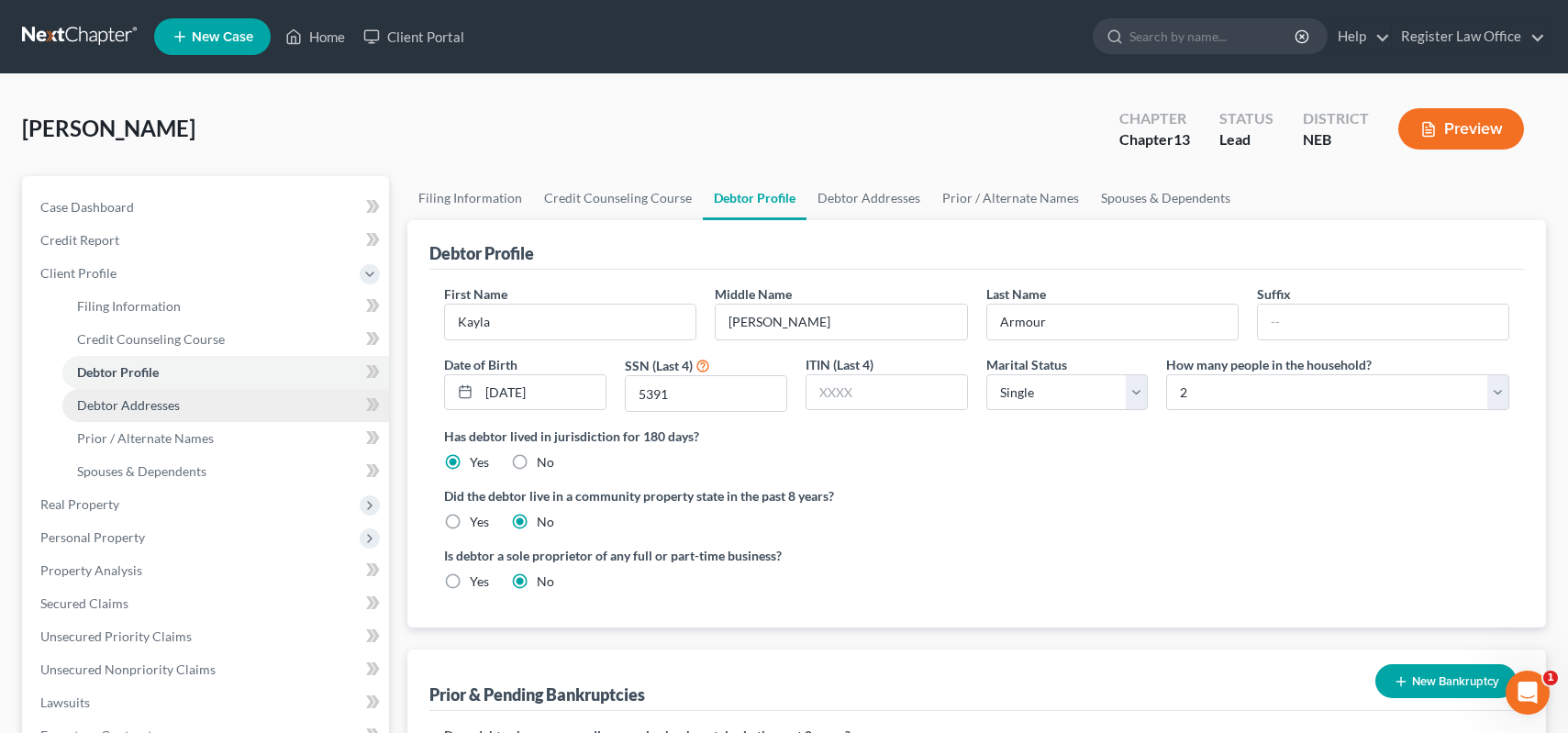
click at [155, 409] on span "Debtor Addresses" at bounding box center [128, 405] width 103 height 16
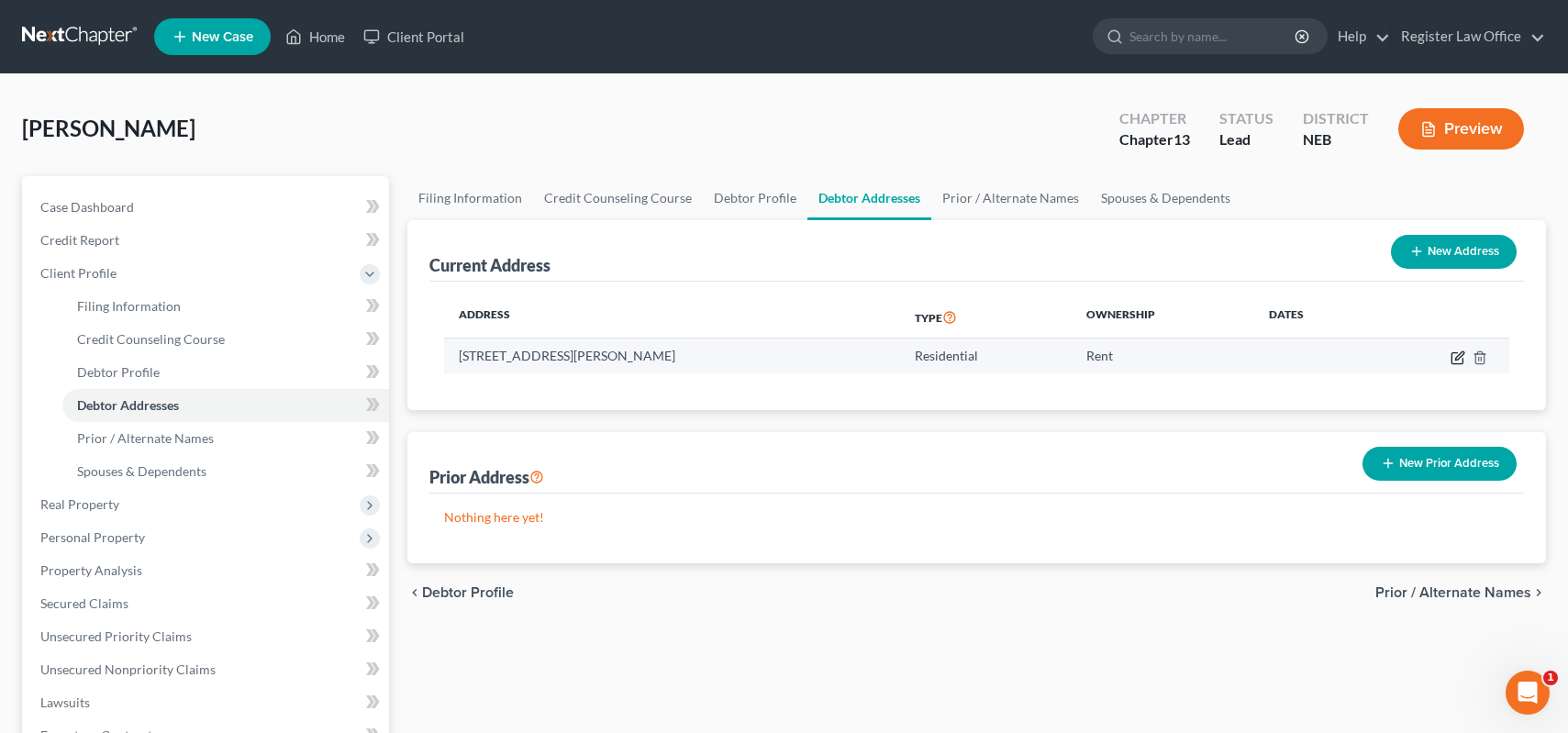
click at [1454, 357] on icon "button" at bounding box center [1458, 358] width 15 height 15
select select "30"
select select "69"
select select "0"
